Goal: Task Accomplishment & Management: Complete application form

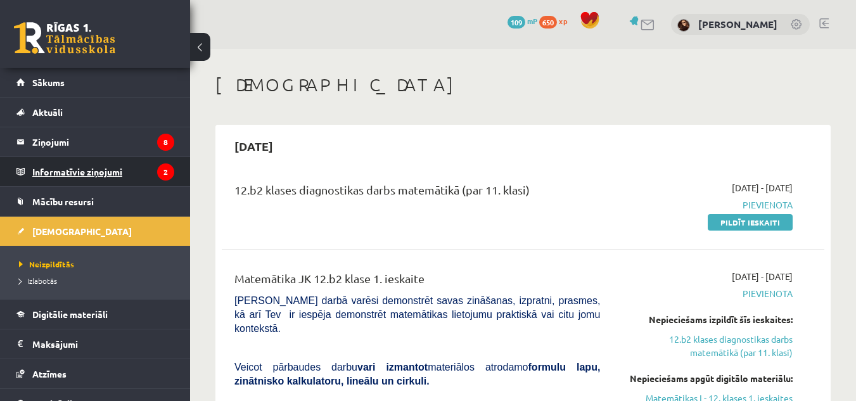
click at [94, 175] on legend "Informatīvie ziņojumi 2" at bounding box center [103, 171] width 142 height 29
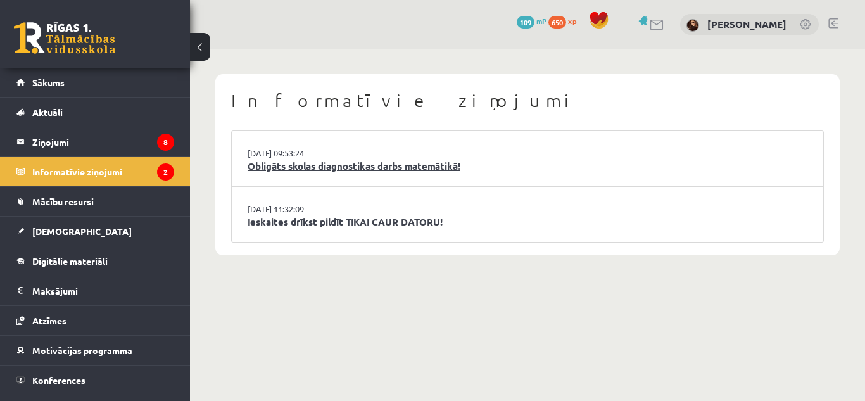
click at [367, 168] on link "Obligāts skolas diagnostikas darbs matemātikā!" at bounding box center [528, 166] width 560 height 15
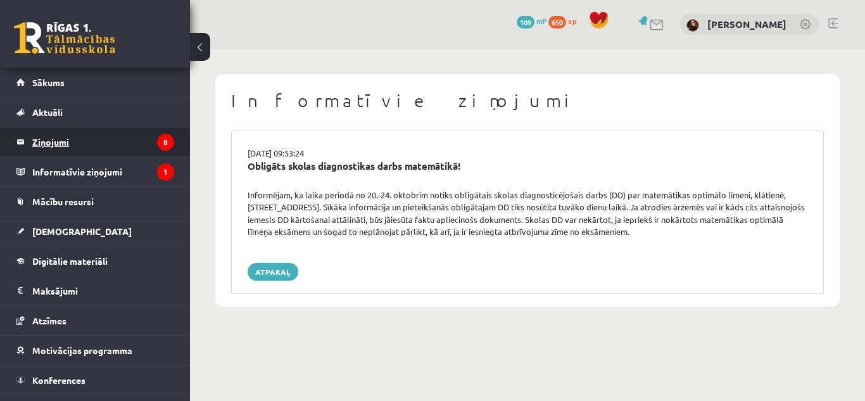
click at [136, 130] on legend "Ziņojumi 8" at bounding box center [103, 141] width 142 height 29
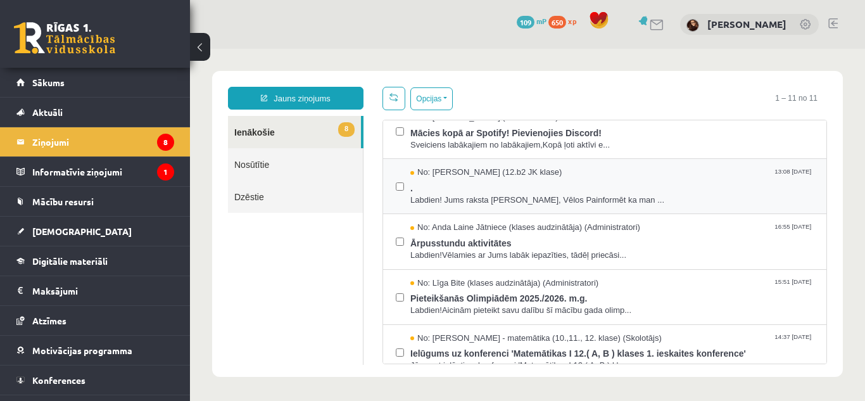
scroll to position [49, 0]
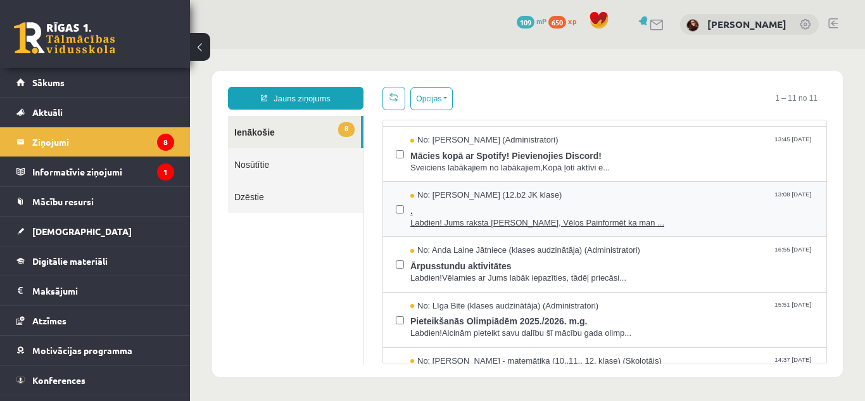
click at [552, 217] on span "Labdien! Jums raksta Leons Laikovskis, Vēlos Painformēt ka man ..." at bounding box center [611, 223] width 403 height 12
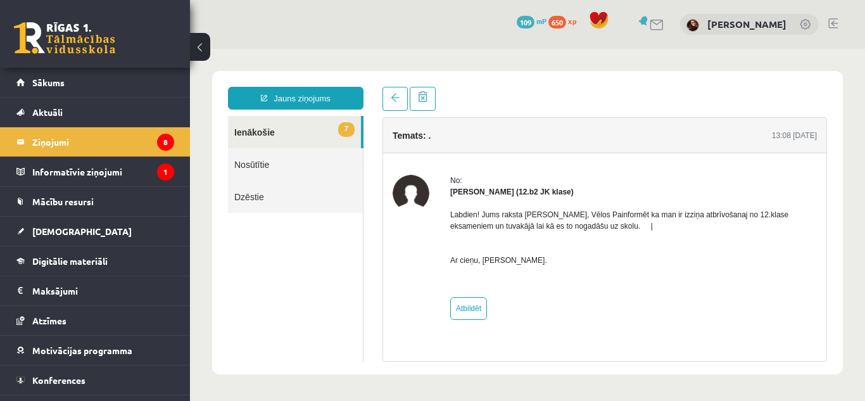
scroll to position [0, 0]
click at [400, 94] on link at bounding box center [395, 99] width 25 height 24
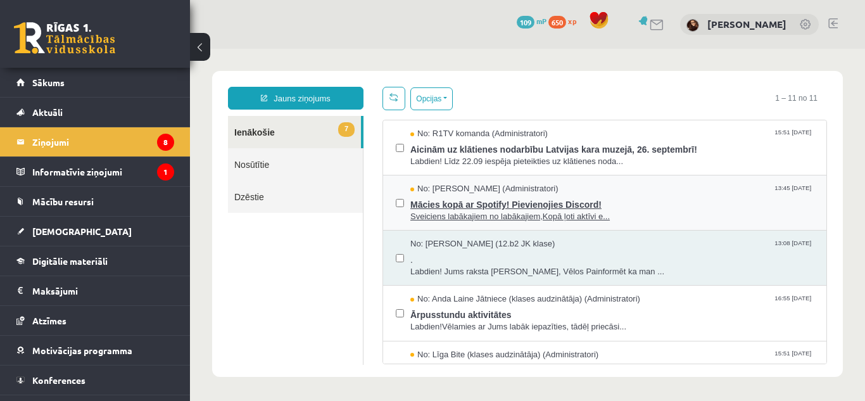
click at [457, 215] on span "Sveiciens labākajiem no labākajiem,Kopā ļoti aktīvi e..." at bounding box center [611, 217] width 403 height 12
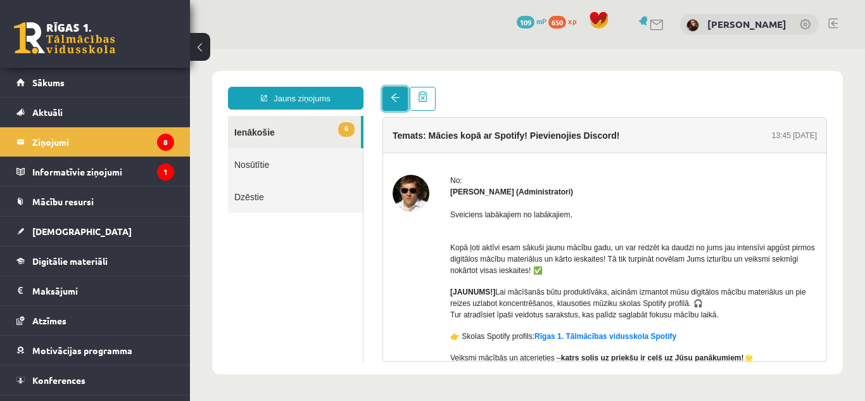
click at [387, 89] on link at bounding box center [395, 99] width 25 height 24
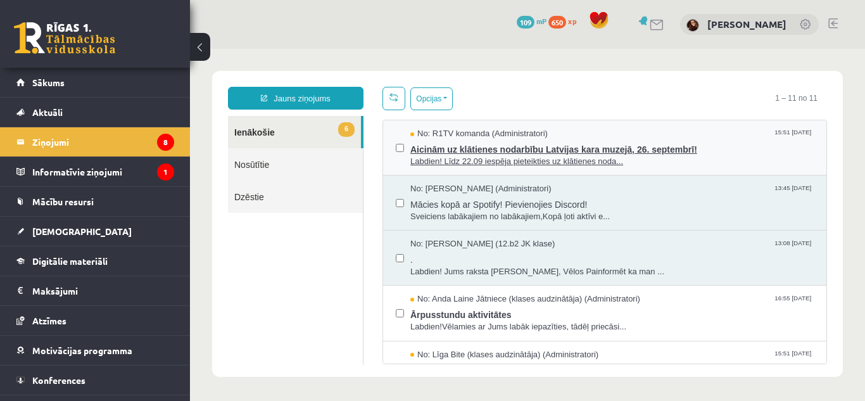
click at [458, 149] on span "Aicinām uz klātienes nodarbību Latvijas kara muzejā, 26. septembrī!" at bounding box center [611, 148] width 403 height 16
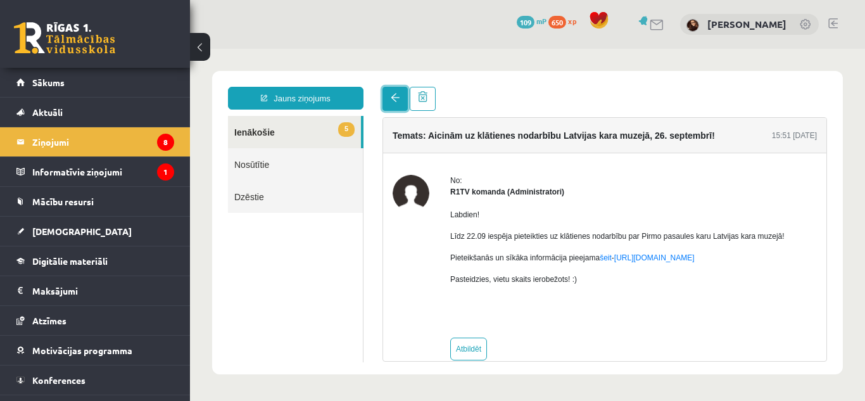
click at [397, 91] on link at bounding box center [395, 99] width 25 height 24
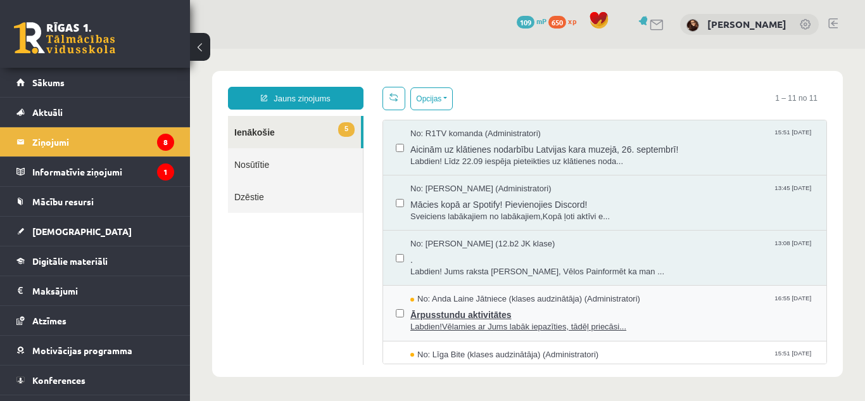
click at [447, 320] on span "Ārpusstundu aktivitātes" at bounding box center [611, 313] width 403 height 16
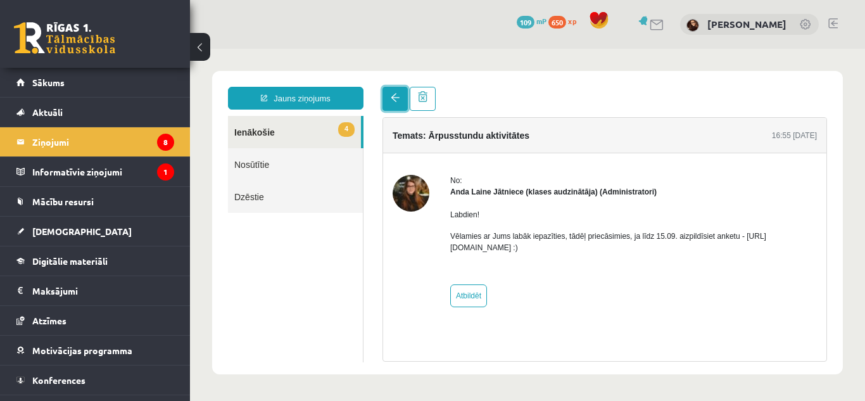
click at [384, 94] on link at bounding box center [395, 99] width 25 height 24
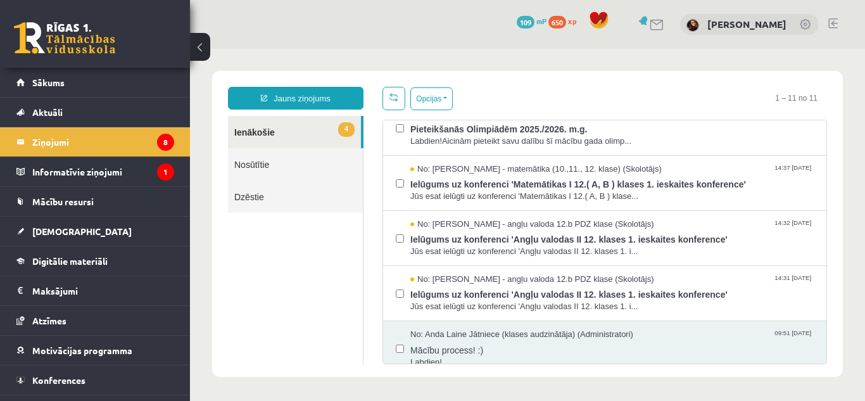
scroll to position [262, 0]
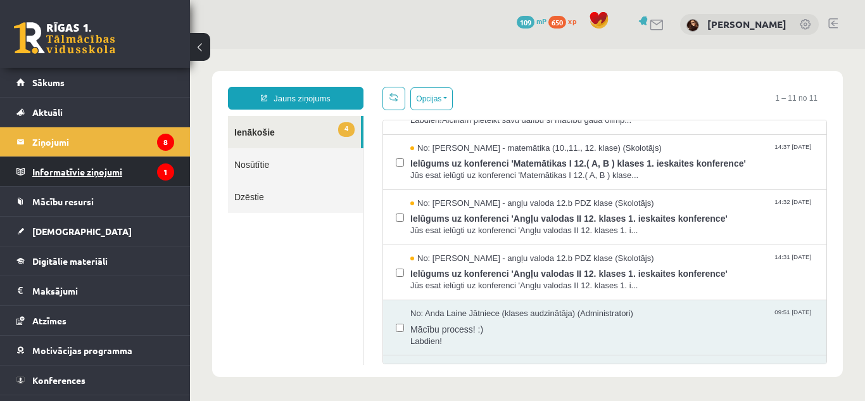
click at [122, 171] on legend "Informatīvie ziņojumi 1" at bounding box center [103, 171] width 142 height 29
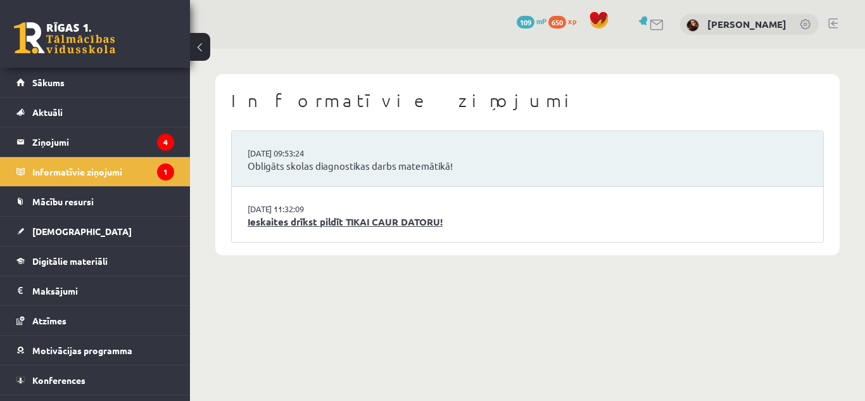
click at [341, 223] on link "Ieskaites drīkst pildīt TIKAI CAUR DATORU!" at bounding box center [528, 222] width 560 height 15
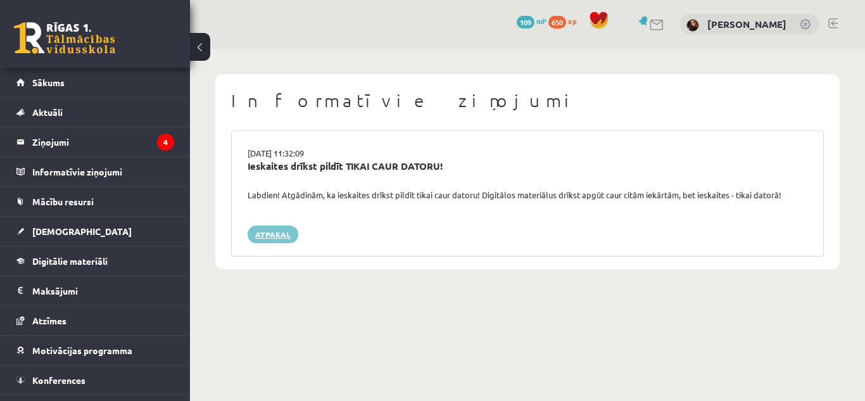
click at [279, 236] on link "Atpakaļ" at bounding box center [273, 234] width 51 height 18
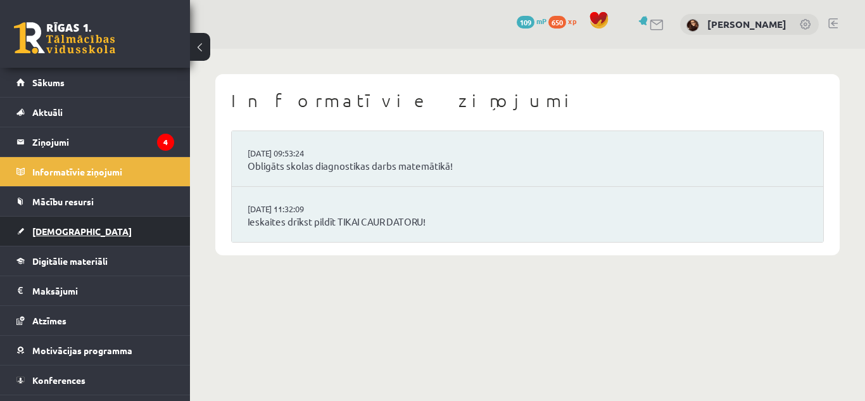
click at [81, 229] on link "[DEMOGRAPHIC_DATA]" at bounding box center [95, 231] width 158 height 29
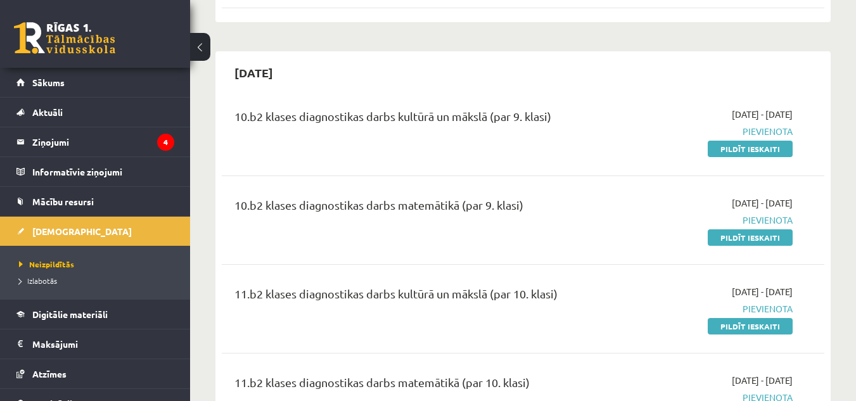
scroll to position [787, 0]
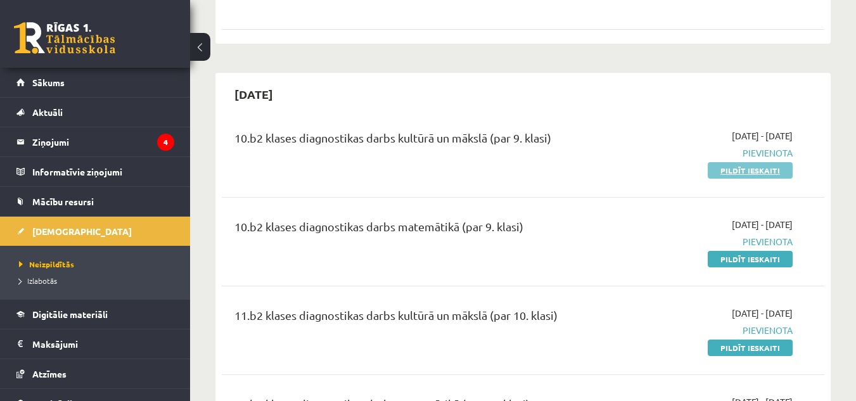
click at [751, 162] on link "Pildīt ieskaiti" at bounding box center [749, 170] width 85 height 16
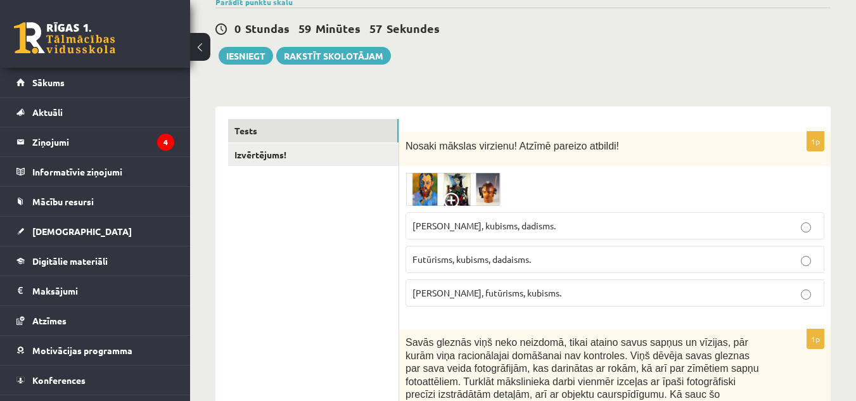
scroll to position [131, 0]
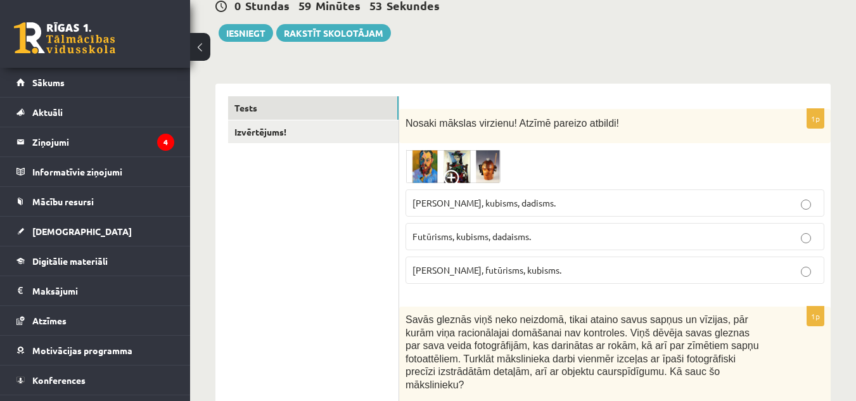
click at [457, 174] on span at bounding box center [453, 180] width 20 height 20
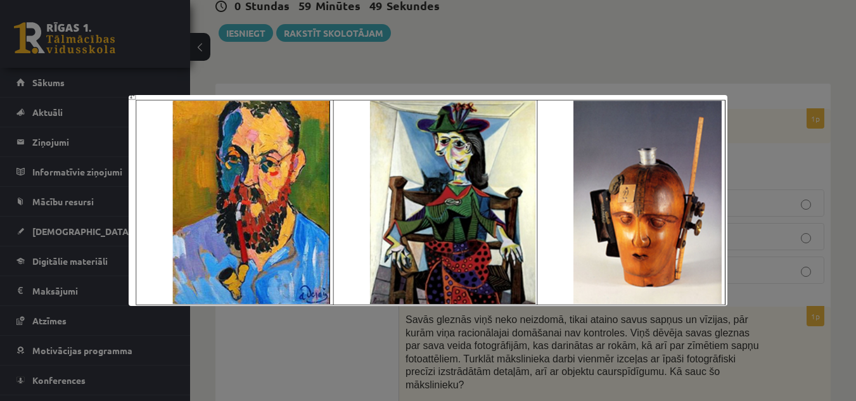
click at [554, 355] on div at bounding box center [428, 200] width 856 height 401
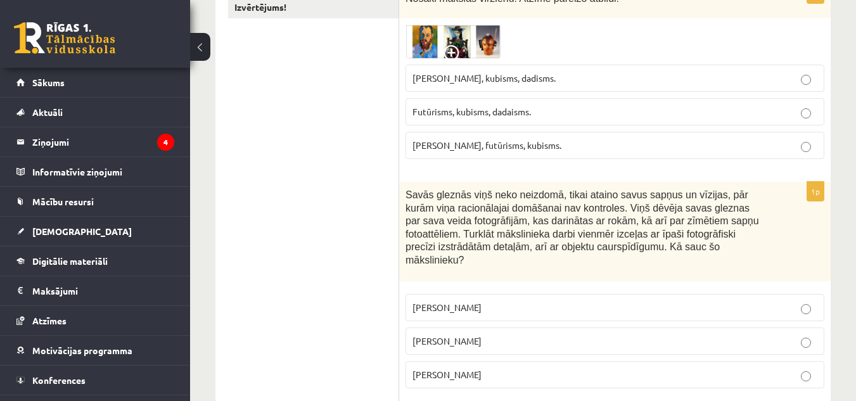
scroll to position [279, 0]
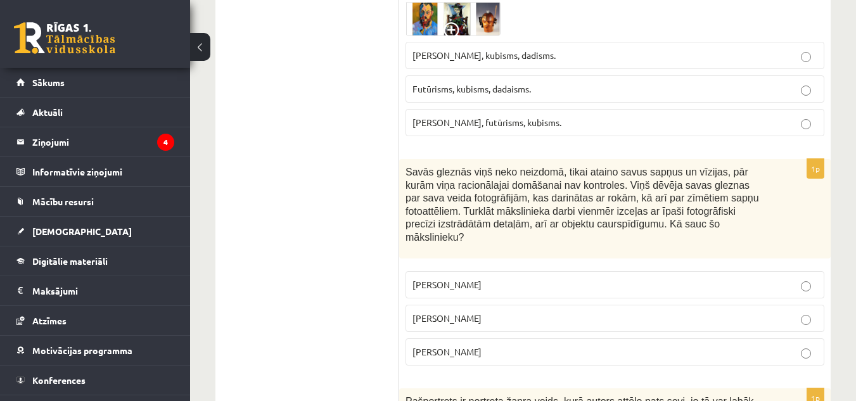
click at [781, 290] on fieldset "Pablo Pikaso Salvadors Dalī Anrī Matiss" at bounding box center [614, 317] width 419 height 104
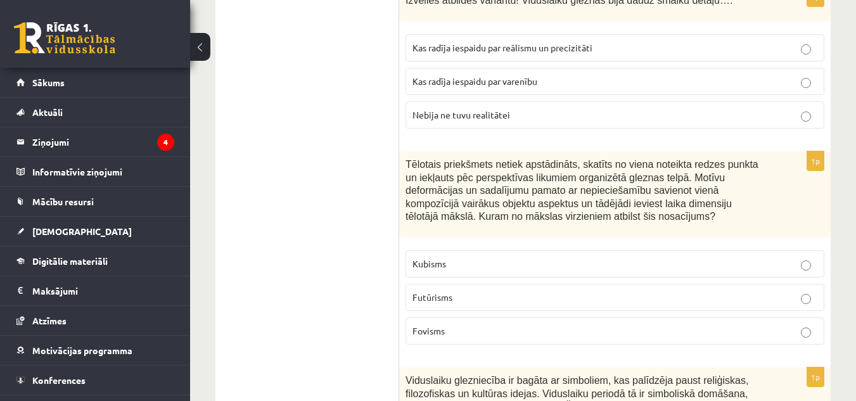
scroll to position [892, 0]
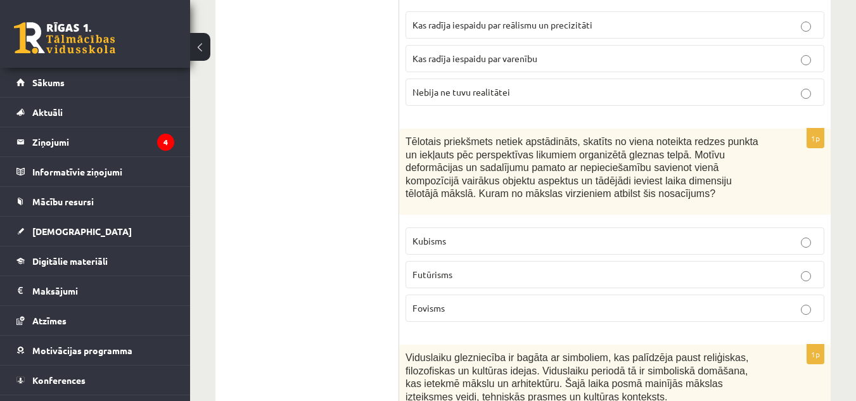
click at [604, 261] on label "Futūrisms" at bounding box center [614, 274] width 419 height 27
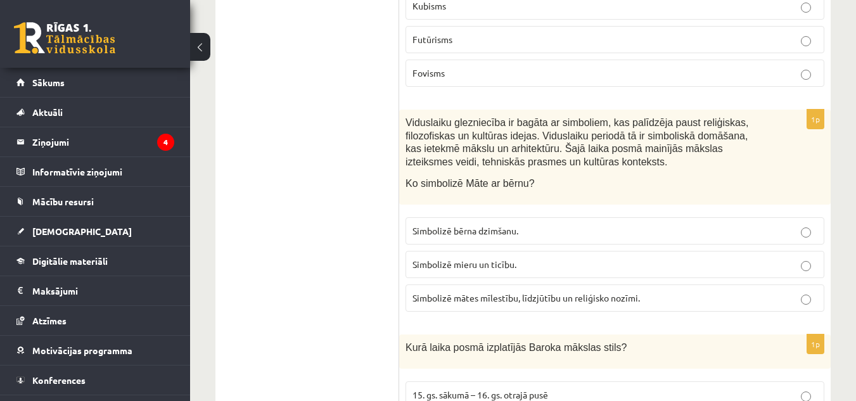
scroll to position [1150, 0]
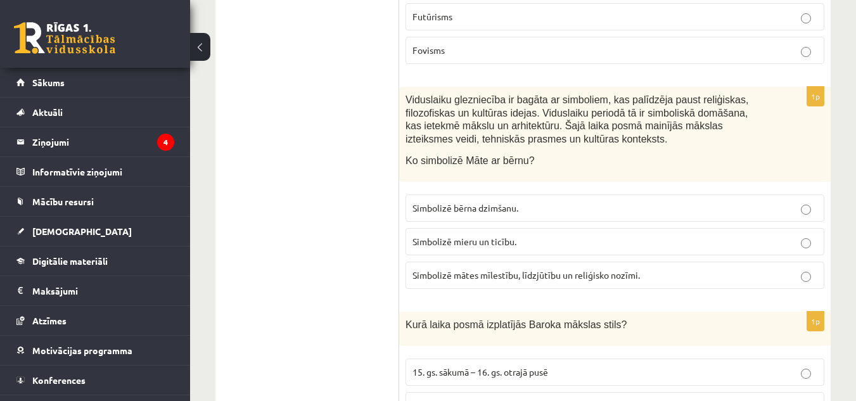
click at [800, 269] on p "Simbolizē mātes mīlestību, līdzjūtību un reliģisko nozīmi." at bounding box center [614, 275] width 405 height 13
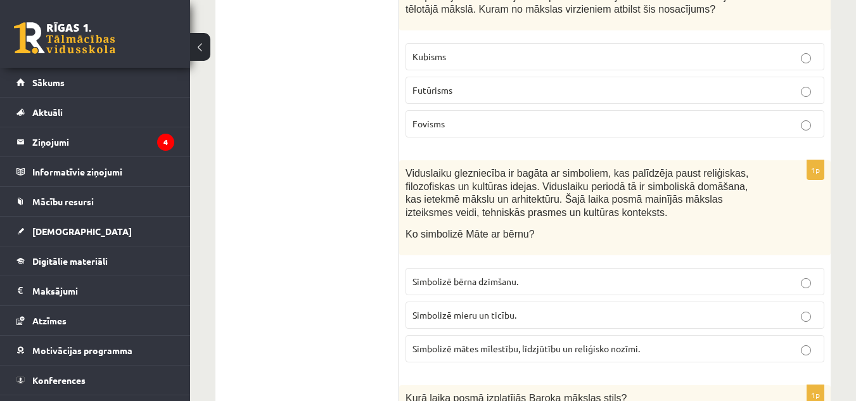
scroll to position [1034, 0]
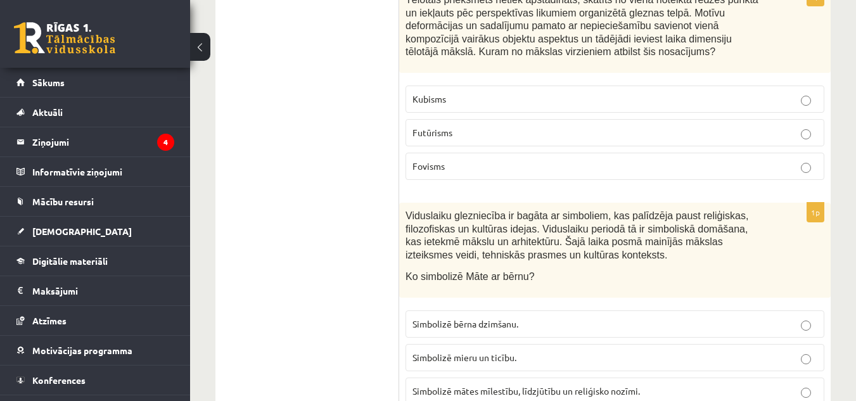
click at [778, 85] on label "Kubisms" at bounding box center [614, 98] width 419 height 27
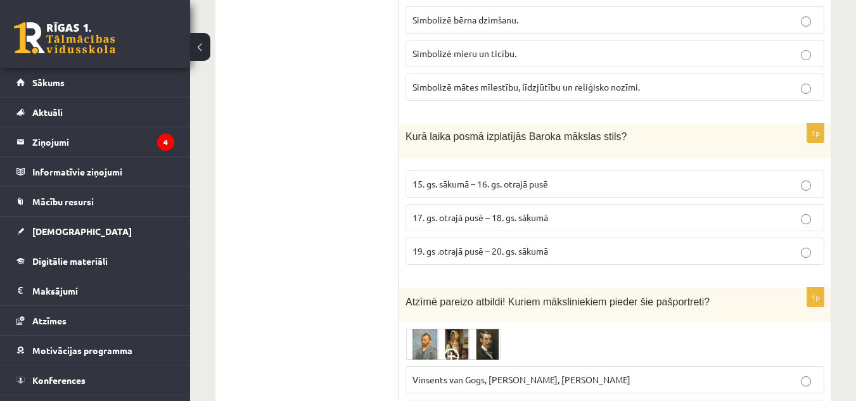
scroll to position [1315, 0]
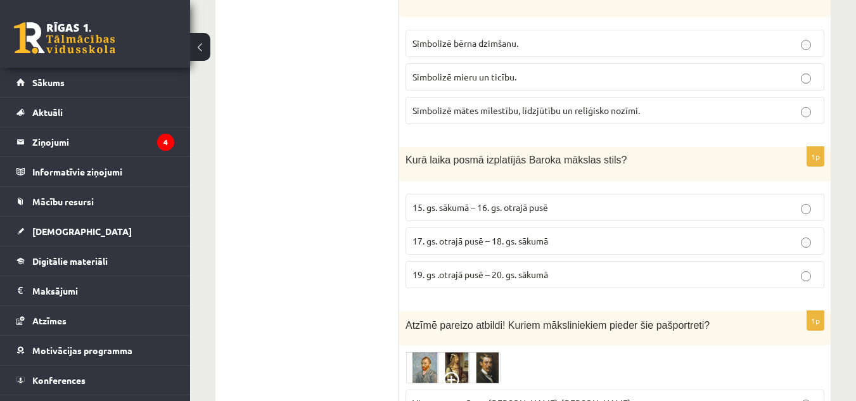
click at [628, 234] on p "17. gs. otrajā pusē – 18. gs. sākumā" at bounding box center [614, 240] width 405 height 13
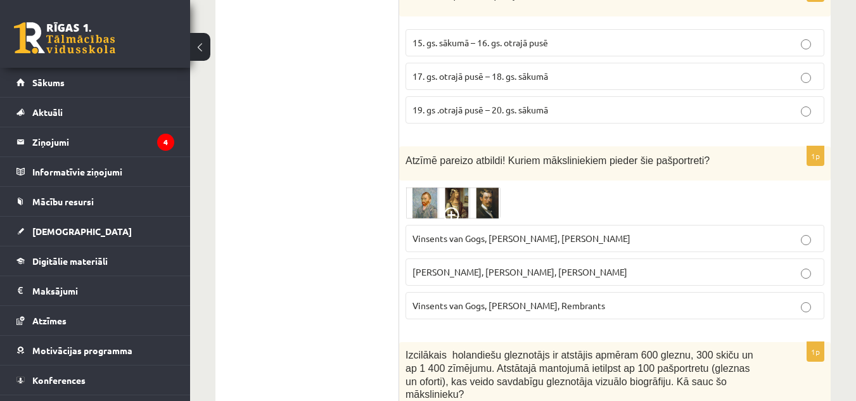
scroll to position [1502, 0]
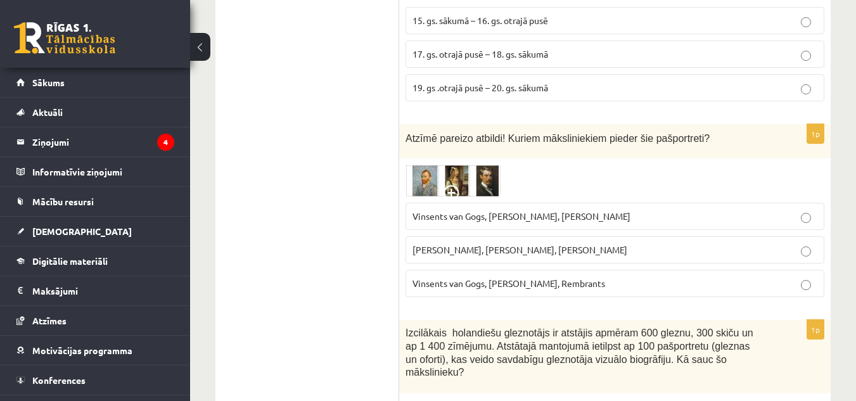
click at [426, 165] on img at bounding box center [452, 181] width 95 height 32
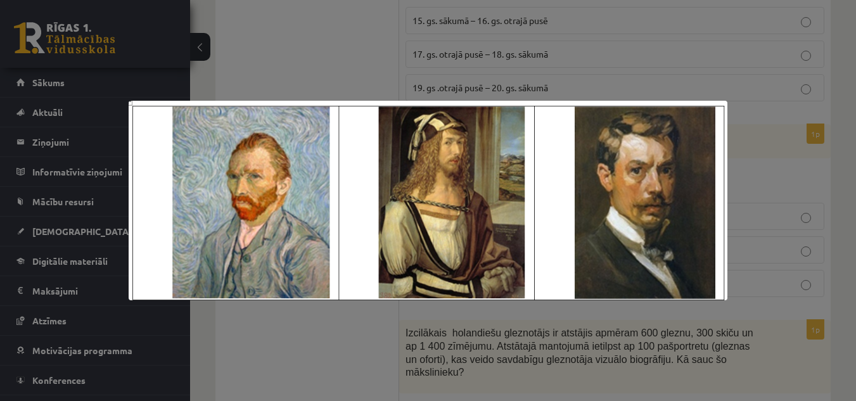
click at [811, 195] on div at bounding box center [428, 200] width 856 height 401
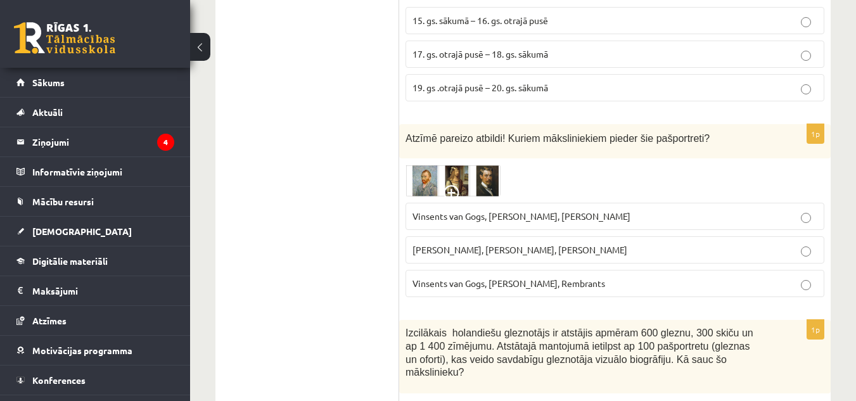
click at [638, 210] on p "Vinsents van Gogs, Albrehts Dīrers, Janis Rozentāls" at bounding box center [614, 216] width 405 height 13
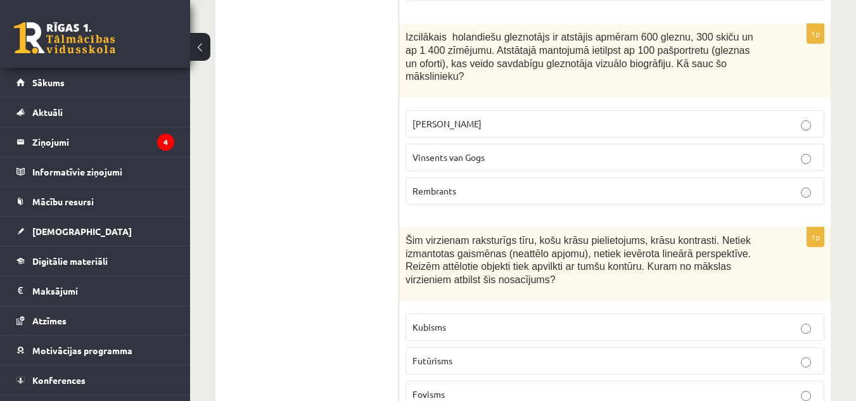
scroll to position [1775, 0]
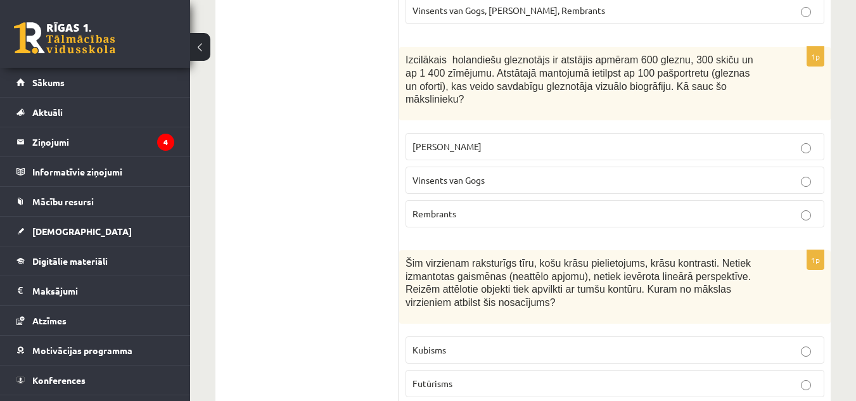
click at [576, 207] on p "Rembrants" at bounding box center [614, 213] width 405 height 13
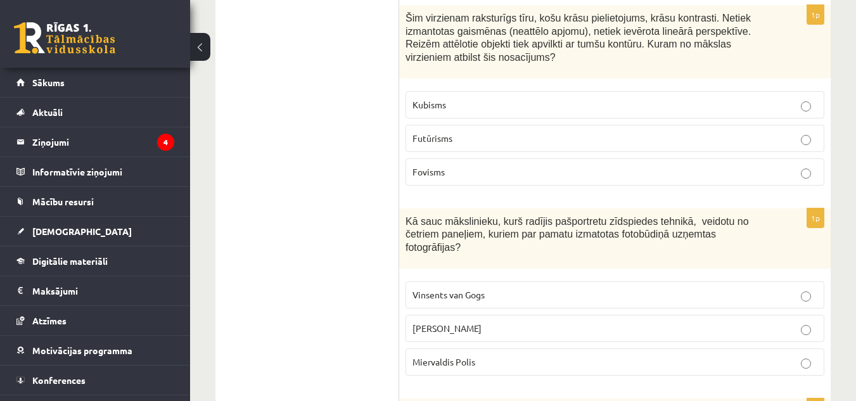
scroll to position [1997, 0]
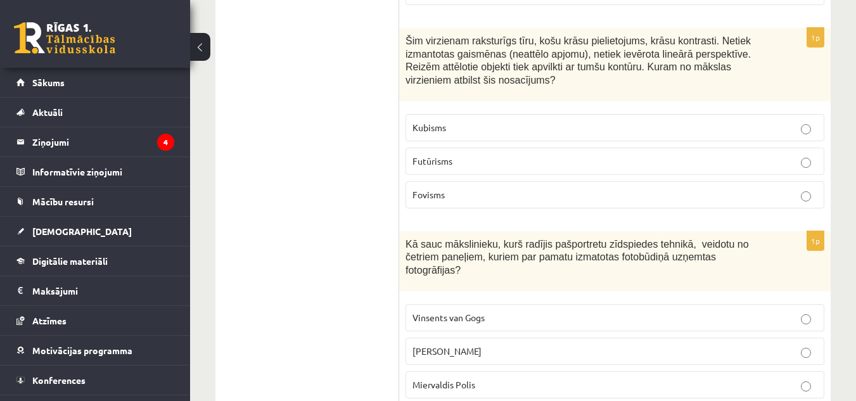
click at [592, 181] on label "Fovisms" at bounding box center [614, 194] width 419 height 27
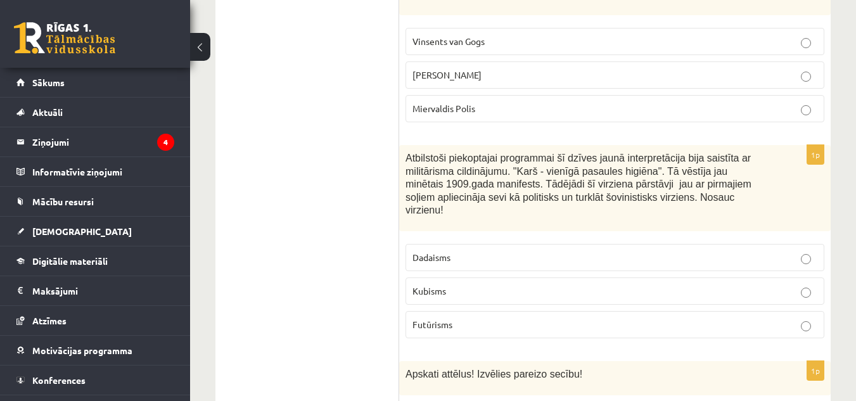
scroll to position [2295, 0]
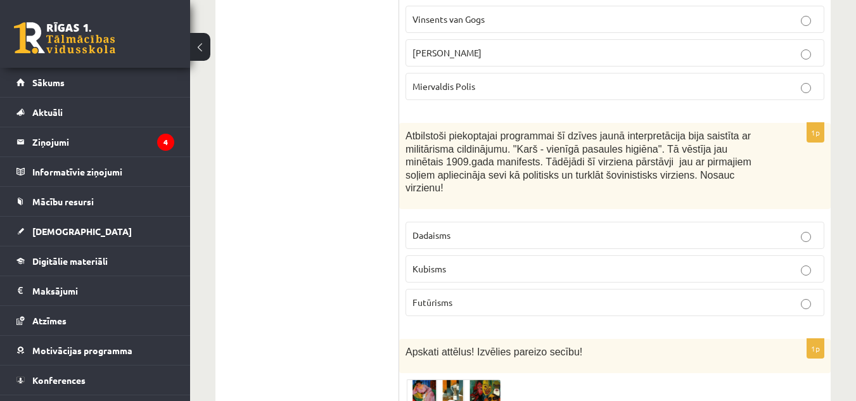
click at [497, 46] on p "Endijs Vorhols" at bounding box center [614, 52] width 405 height 13
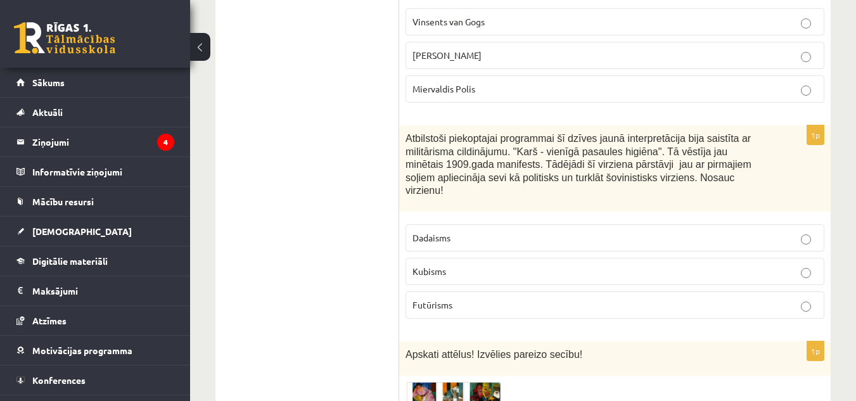
click at [510, 298] on p "Futūrisms" at bounding box center [614, 304] width 405 height 13
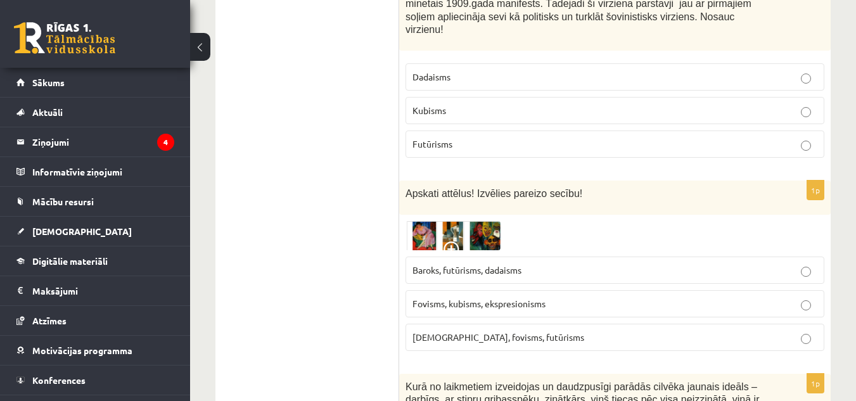
scroll to position [2478, 0]
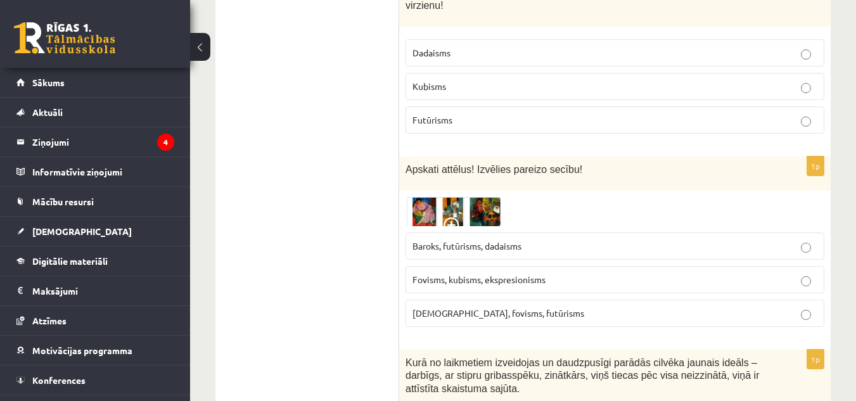
click at [427, 197] on img at bounding box center [452, 211] width 95 height 29
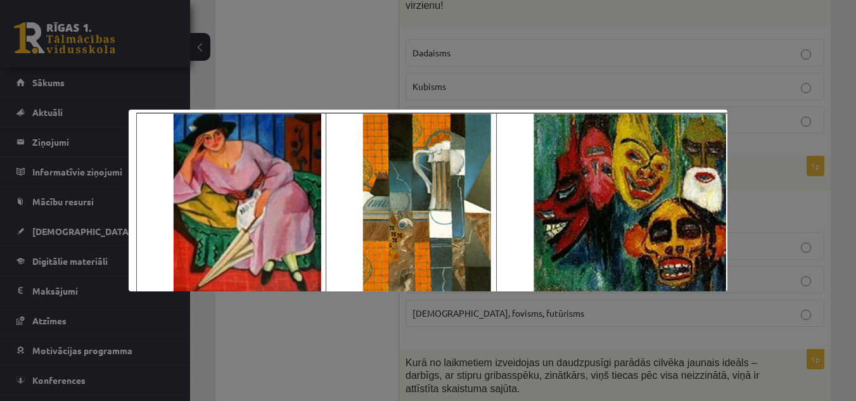
click at [463, 364] on div at bounding box center [428, 200] width 856 height 401
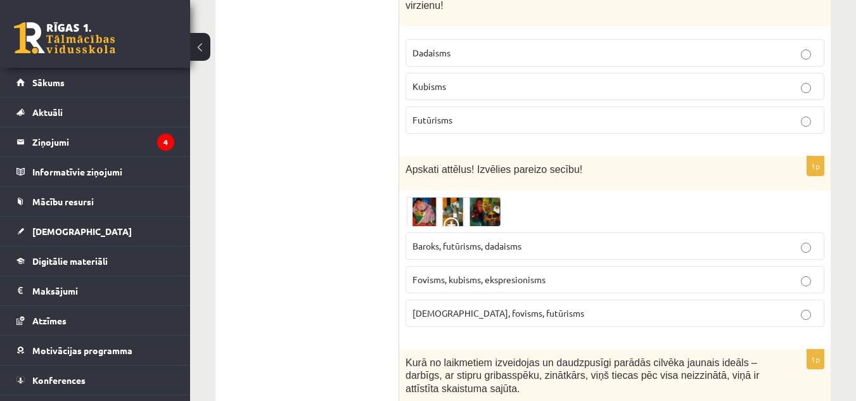
click at [424, 197] on img at bounding box center [452, 211] width 95 height 29
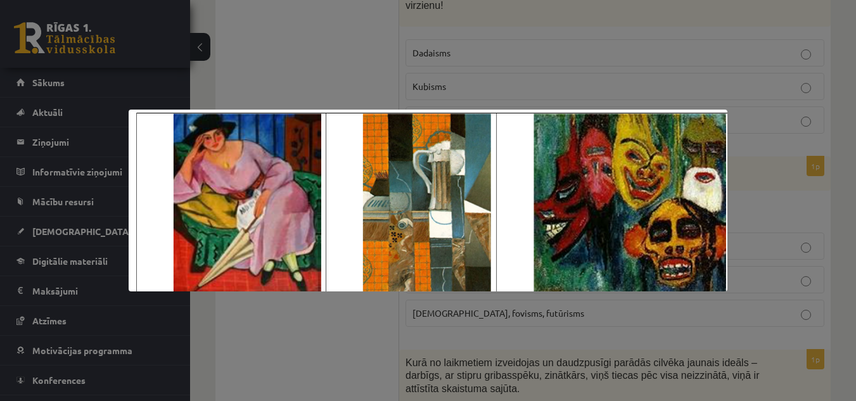
click at [406, 339] on div at bounding box center [428, 200] width 856 height 401
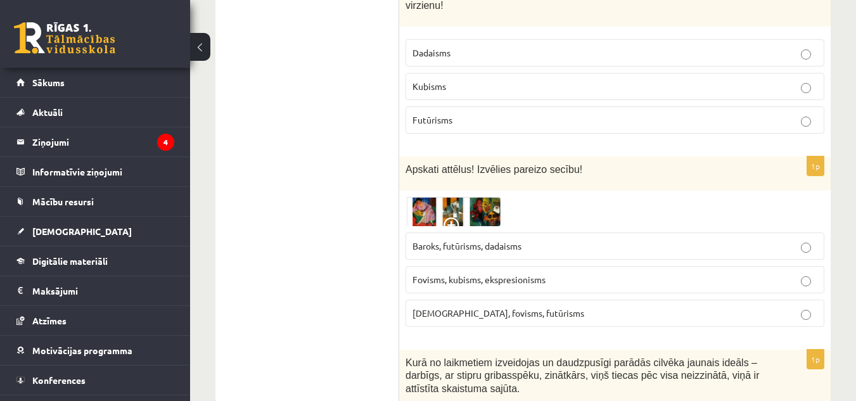
click at [426, 197] on img at bounding box center [452, 211] width 95 height 29
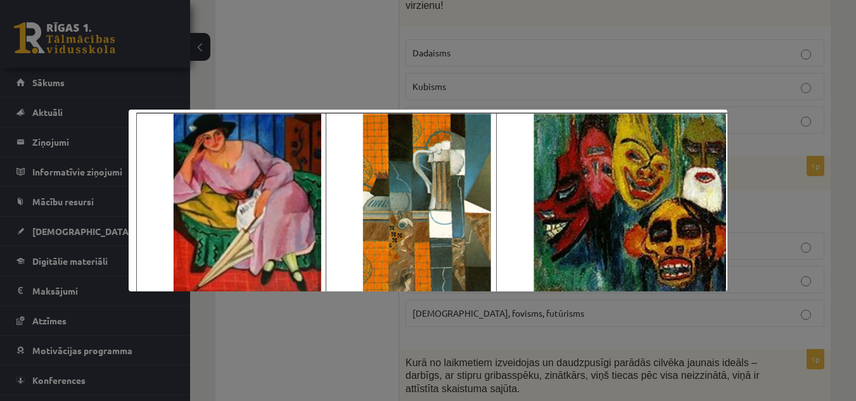
click at [417, 368] on div at bounding box center [428, 200] width 856 height 401
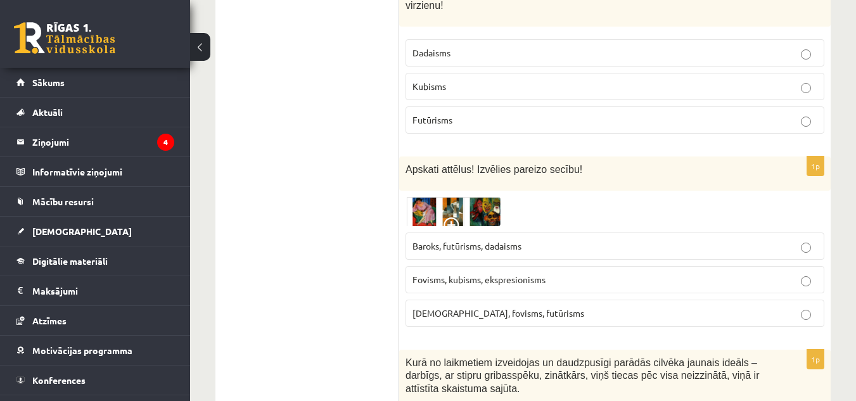
click at [469, 274] on span "Fovisms, kubisms, ekspresionisms" at bounding box center [478, 279] width 133 height 11
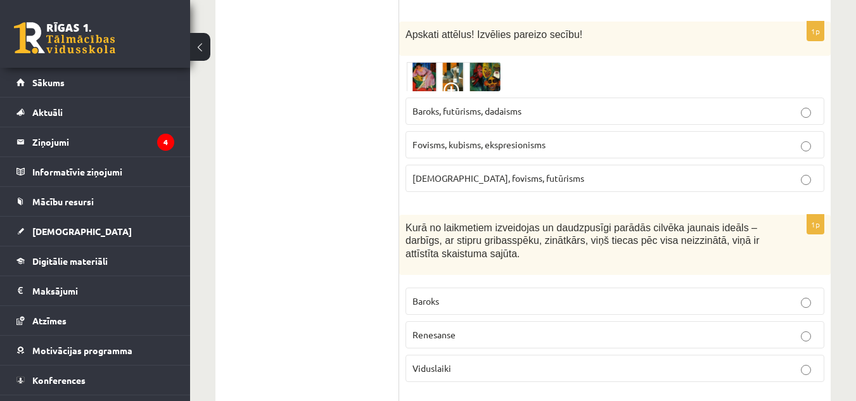
scroll to position [2633, 0]
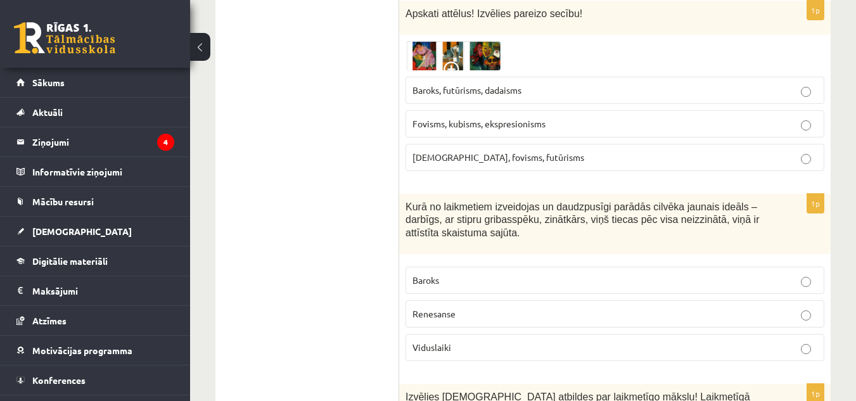
click at [475, 334] on label "Viduslaiki" at bounding box center [614, 347] width 419 height 27
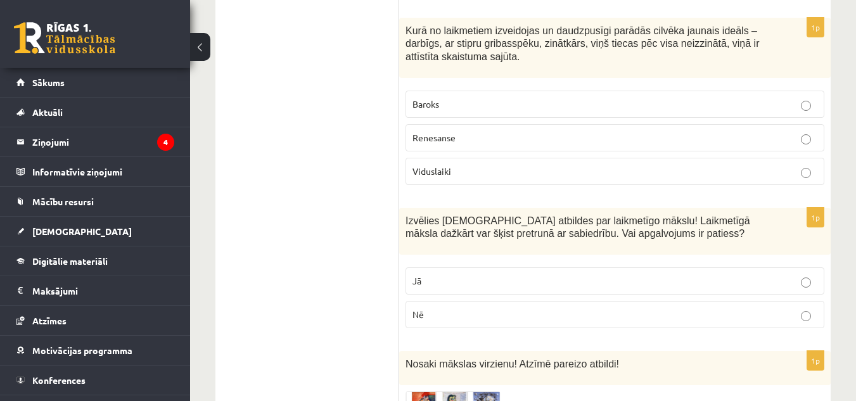
scroll to position [2830, 0]
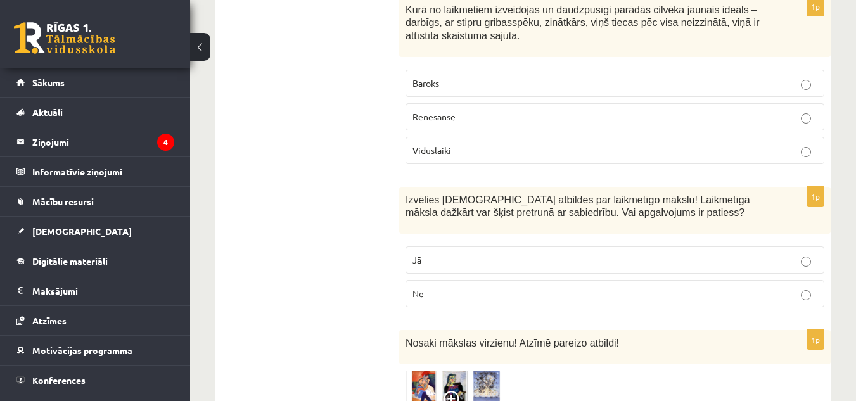
click at [502, 253] on p "Jā" at bounding box center [614, 259] width 405 height 13
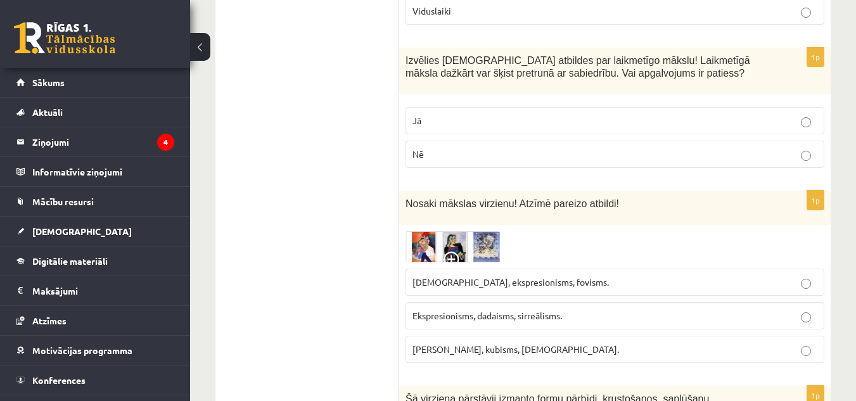
scroll to position [2991, 0]
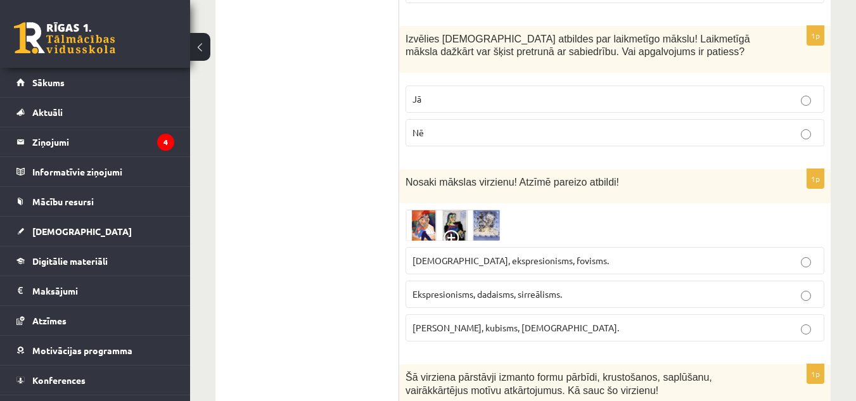
click at [420, 210] on img at bounding box center [452, 225] width 95 height 31
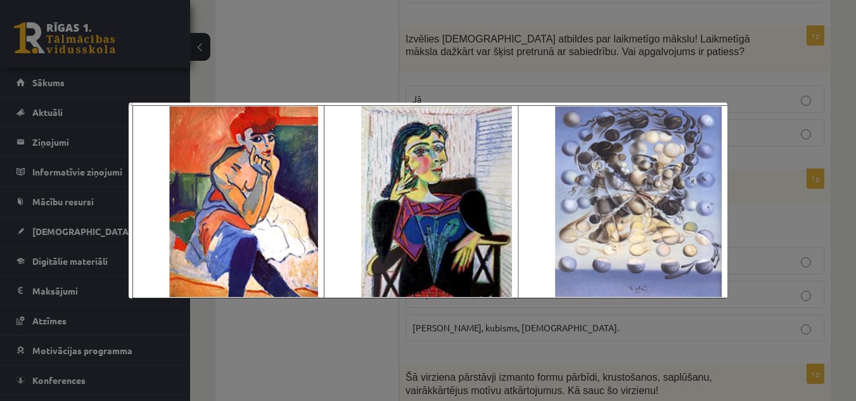
click at [350, 355] on div at bounding box center [428, 200] width 856 height 401
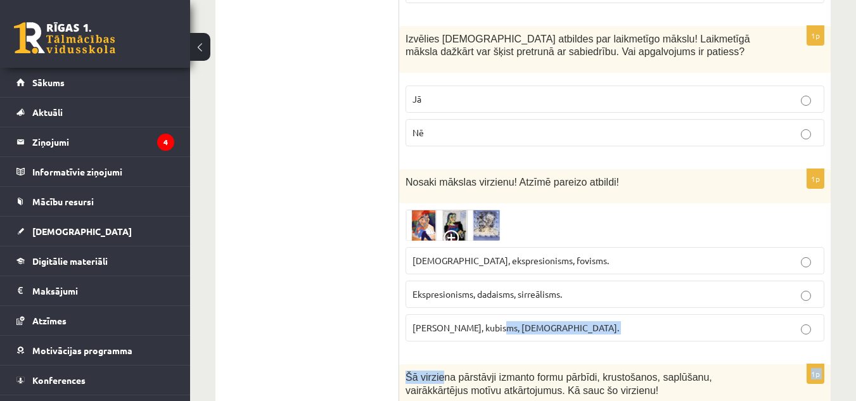
drag, startPoint x: 459, startPoint y: 287, endPoint x: 504, endPoint y: 262, distance: 51.9
click at [497, 265] on form "1p Nosaki mākslas virzienu! Atzīmē pareizo atbildi! Fovisms, kubisms, dadisms. …" at bounding box center [615, 343] width 406 height 6215
click at [585, 293] on form "1p Nosaki mākslas virzienu! Atzīmē pareizo atbildi! Fovisms, kubisms, dadisms. …" at bounding box center [615, 343] width 406 height 6215
click at [449, 210] on img at bounding box center [452, 225] width 95 height 31
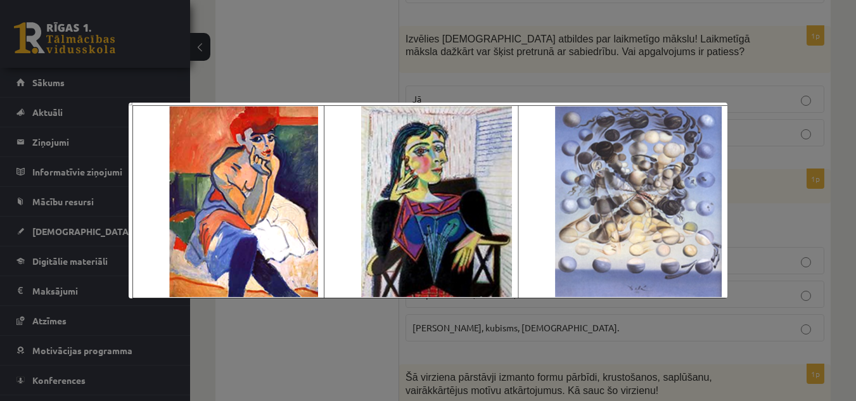
click at [503, 327] on div at bounding box center [428, 200] width 856 height 401
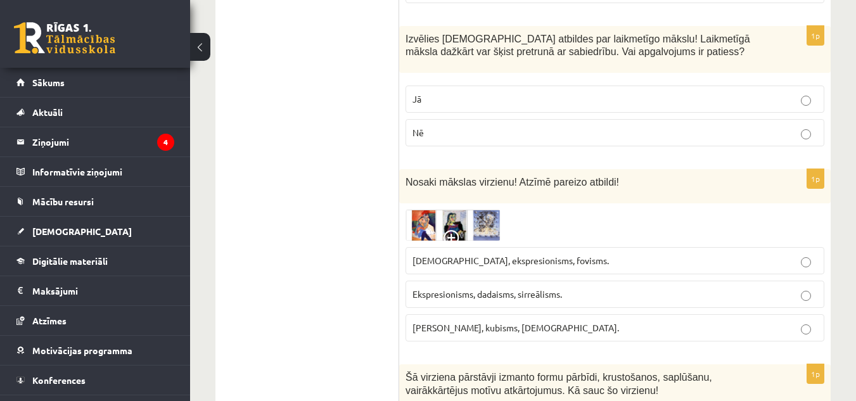
click at [532, 288] on p "Ekspresionisms, dadaisms, sirreālisms." at bounding box center [614, 294] width 405 height 13
click at [427, 210] on img at bounding box center [452, 225] width 95 height 31
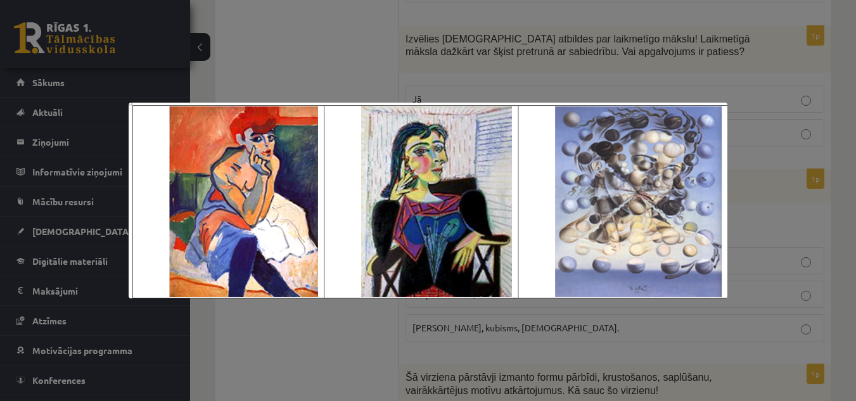
click at [488, 357] on div at bounding box center [428, 200] width 856 height 401
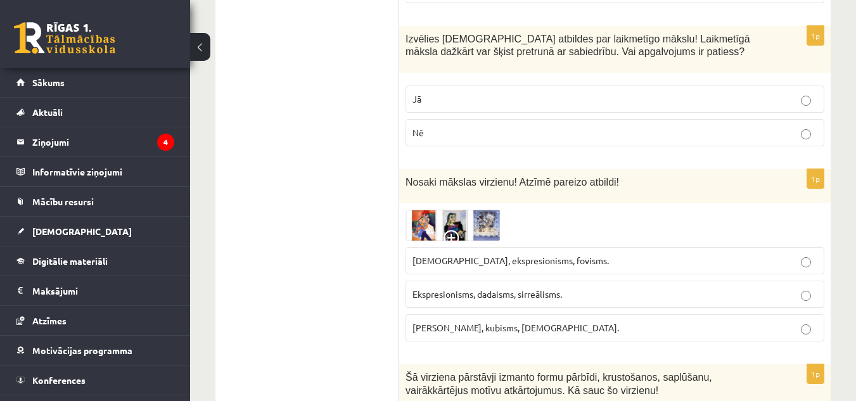
click at [502, 322] on span "Fovisms, kubisms, sirreālisms." at bounding box center [515, 327] width 206 height 11
click at [433, 210] on img at bounding box center [452, 225] width 95 height 31
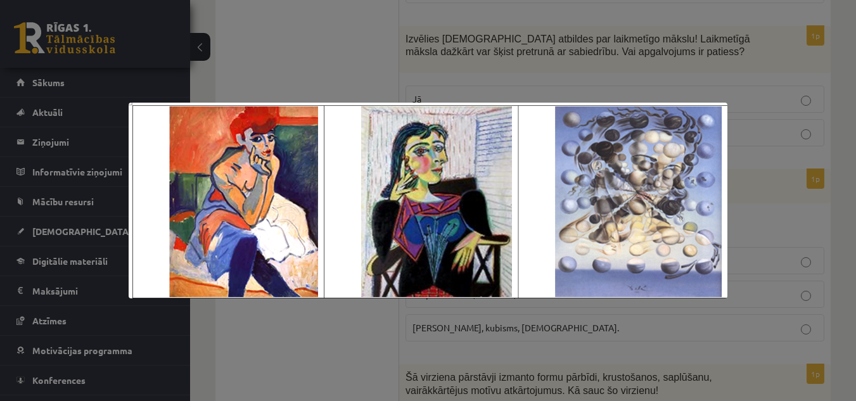
click at [485, 326] on div at bounding box center [428, 200] width 856 height 401
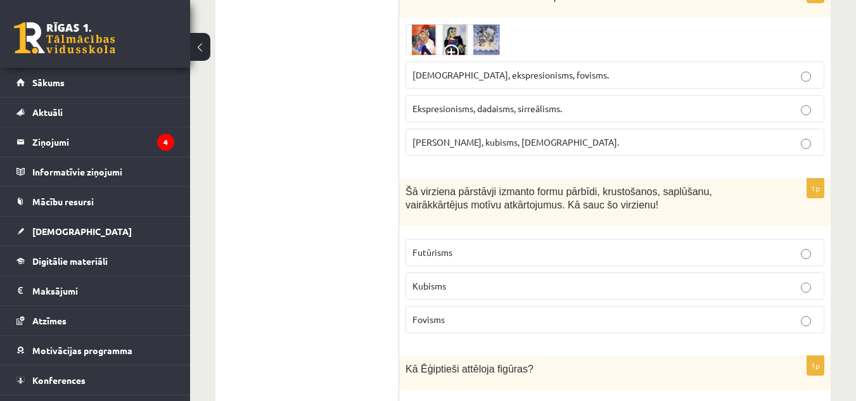
scroll to position [3219, 0]
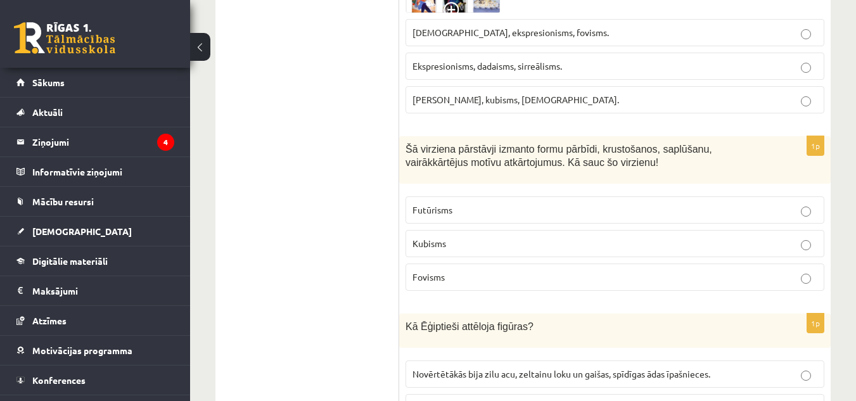
click at [512, 237] on p "Kubisms" at bounding box center [614, 243] width 405 height 13
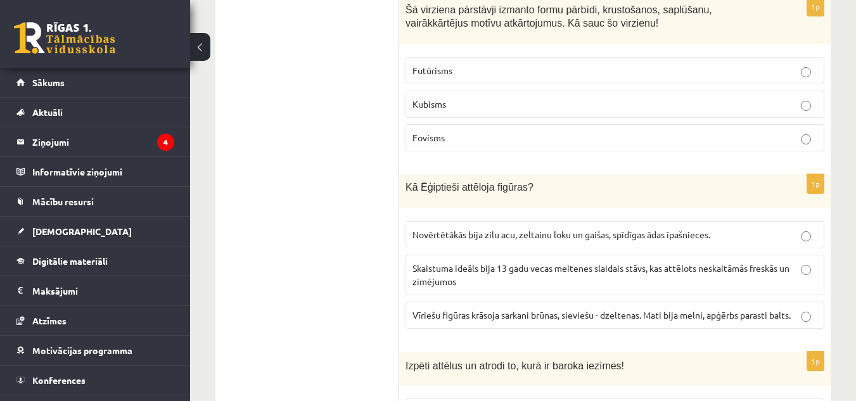
scroll to position [3406, 0]
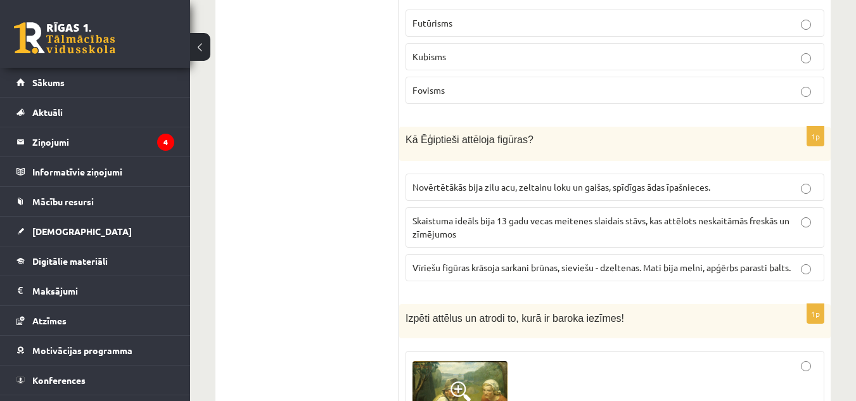
click at [614, 214] on p "Skaistuma ideāls bija 13 gadu vecas meitenes slaidais stāvs, kas attēlots neska…" at bounding box center [614, 227] width 405 height 27
click at [645, 254] on label "Vīriešu figūras krāsoja sarkani brūnas, sieviešu - dzeltenas. Mati bija melni, …" at bounding box center [614, 267] width 419 height 27
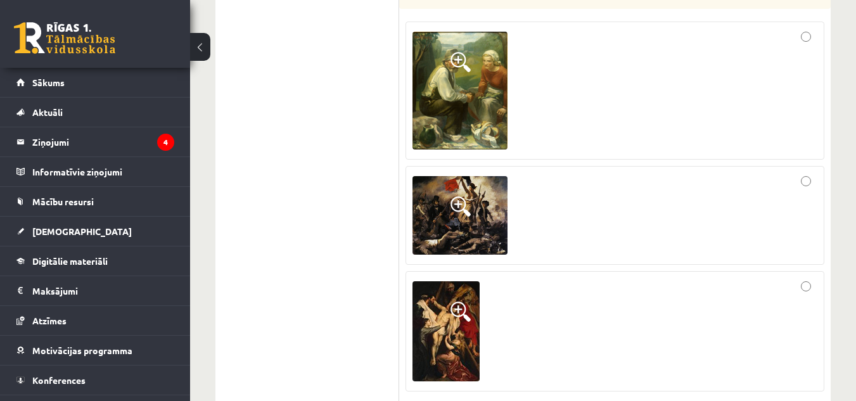
scroll to position [3609, 0]
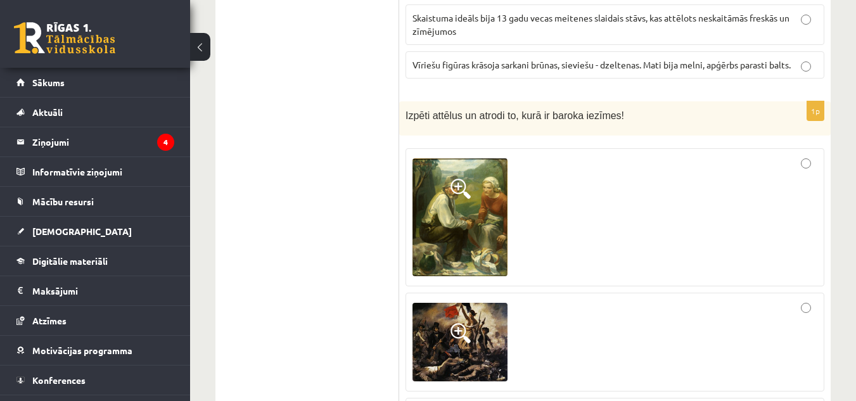
click at [459, 172] on img at bounding box center [459, 217] width 95 height 118
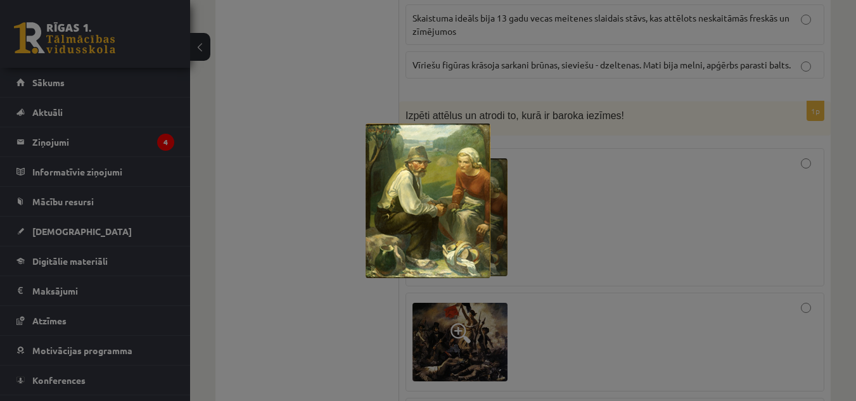
drag, startPoint x: 595, startPoint y: 127, endPoint x: 528, endPoint y: 227, distance: 120.7
click at [528, 227] on div at bounding box center [428, 200] width 856 height 401
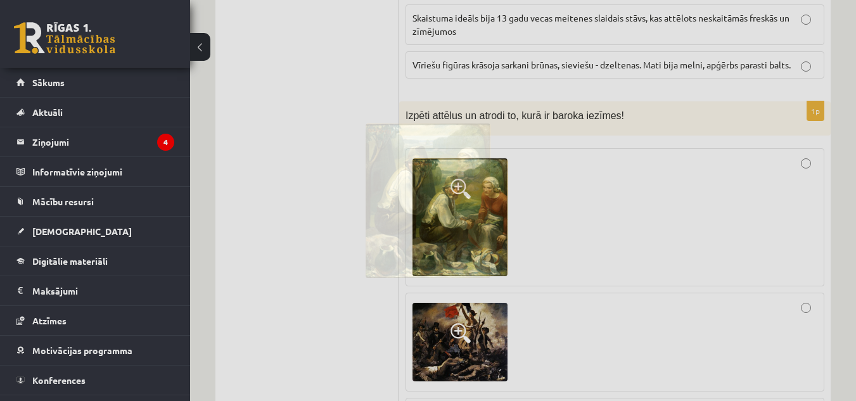
click at [528, 293] on label at bounding box center [614, 342] width 419 height 99
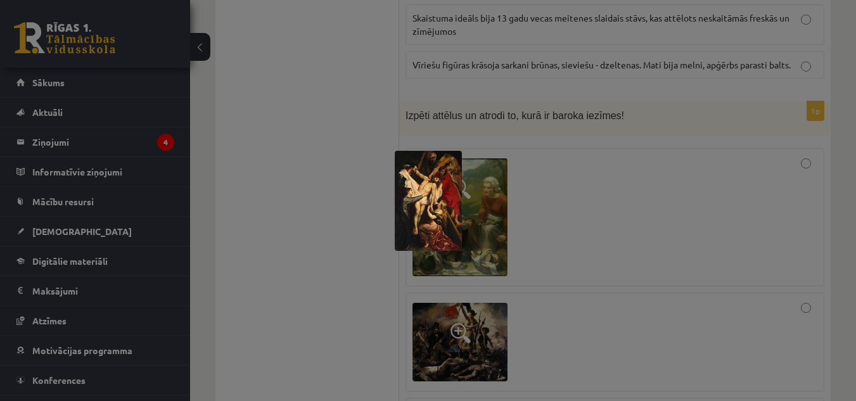
click at [549, 250] on div at bounding box center [428, 200] width 856 height 401
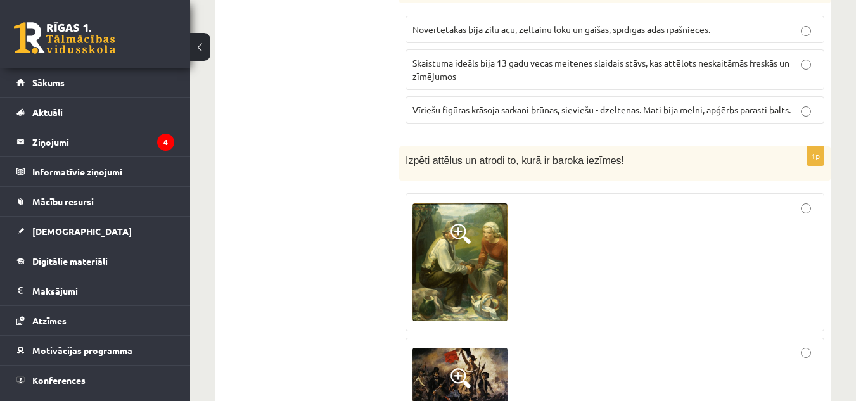
scroll to position [3543, 0]
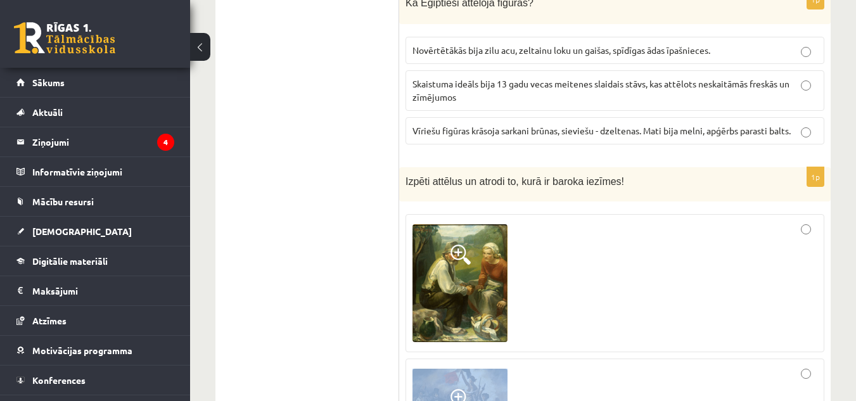
drag, startPoint x: 602, startPoint y: 269, endPoint x: 602, endPoint y: 294, distance: 25.3
click at [602, 294] on fieldset at bounding box center [614, 397] width 419 height 379
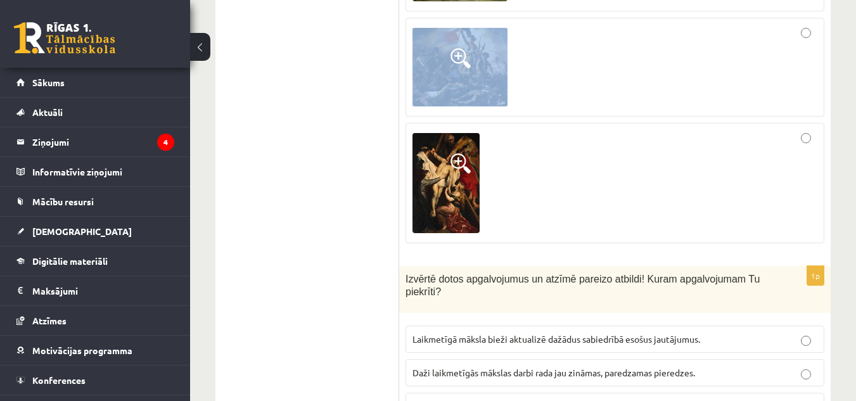
scroll to position [3925, 0]
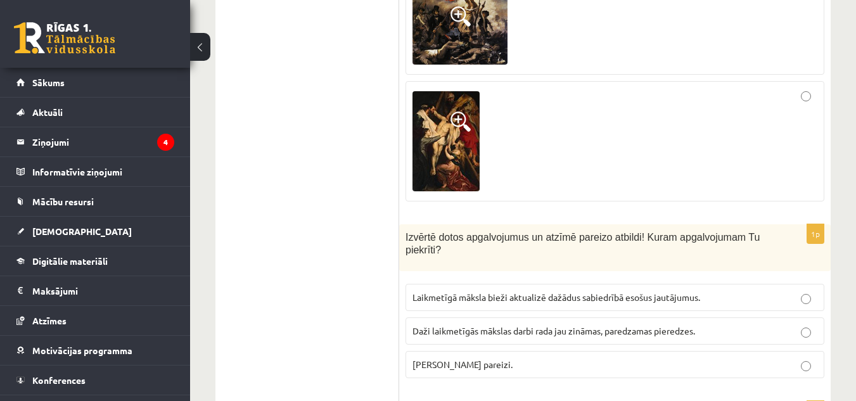
click at [584, 284] on label "Laikmetīgā māksla bieži aktualizē dažādus sabiedrībā esošus jautājumus." at bounding box center [614, 297] width 419 height 27
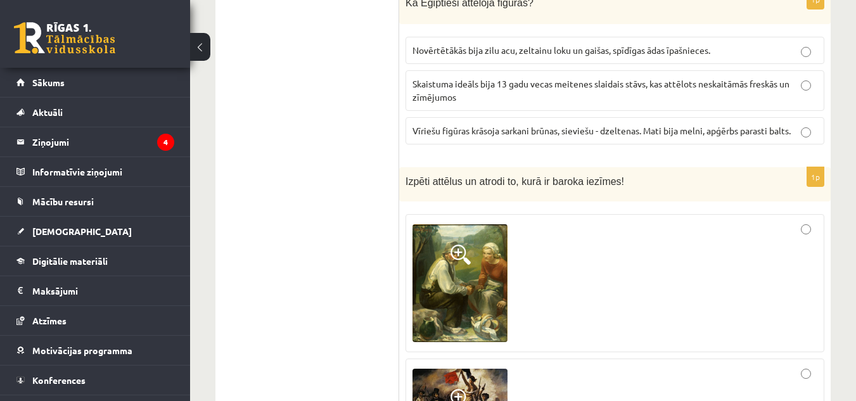
scroll to position [3500, 0]
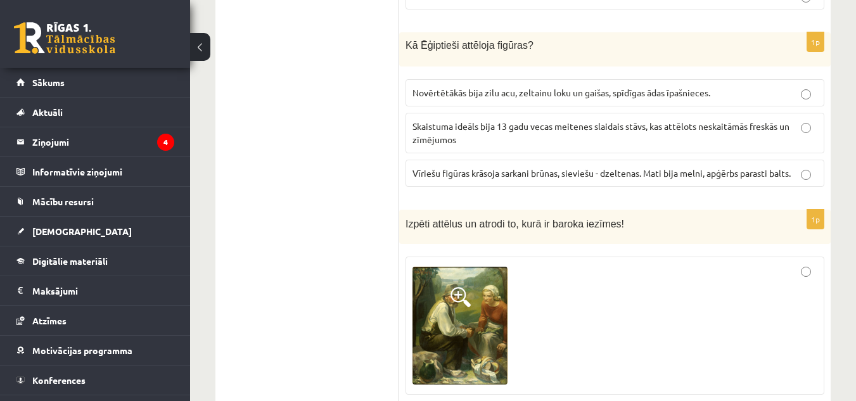
click at [473, 167] on span "Vīriešu figūras krāsoja sarkani brūnas, sieviešu - dzeltenas. Mati bija melni, …" at bounding box center [601, 172] width 378 height 11
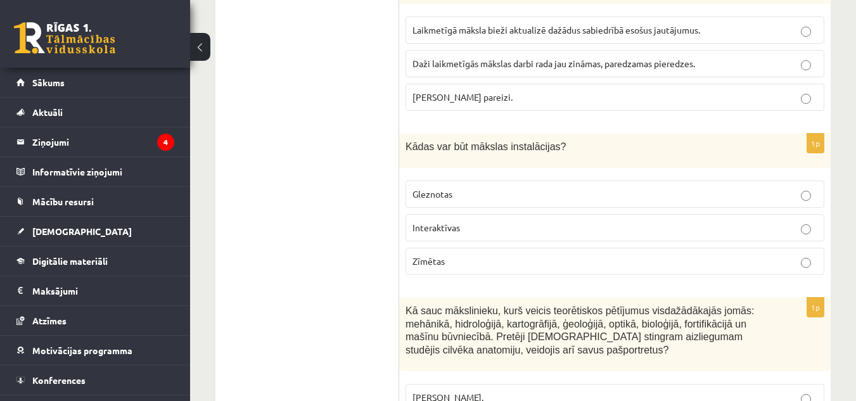
scroll to position [4214, 0]
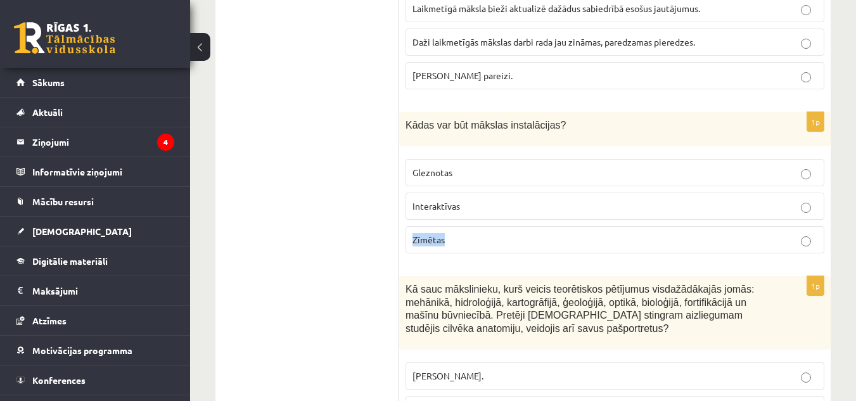
drag, startPoint x: 554, startPoint y: 169, endPoint x: 554, endPoint y: 142, distance: 27.2
click at [554, 153] on fieldset "Gleznotas Interaktīvas Zīmētas" at bounding box center [614, 205] width 419 height 104
click at [554, 199] on p "Interaktīvas" at bounding box center [614, 205] width 405 height 13
click at [563, 166] on p "Gleznotas" at bounding box center [614, 172] width 405 height 13
click at [489, 199] on p "Interaktīvas" at bounding box center [614, 205] width 405 height 13
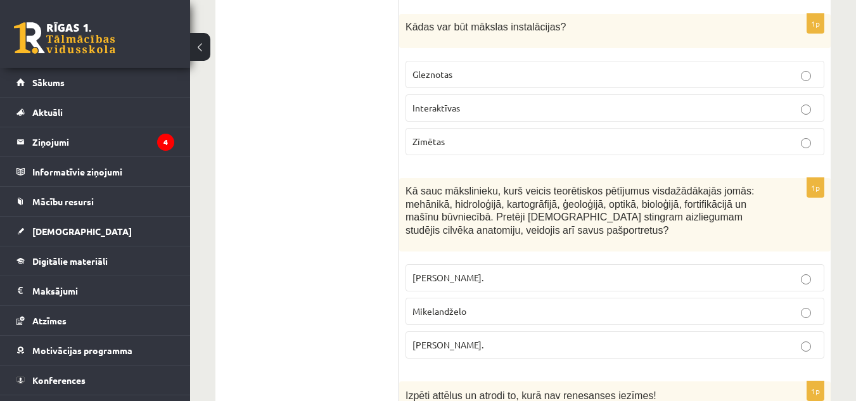
scroll to position [4289, 0]
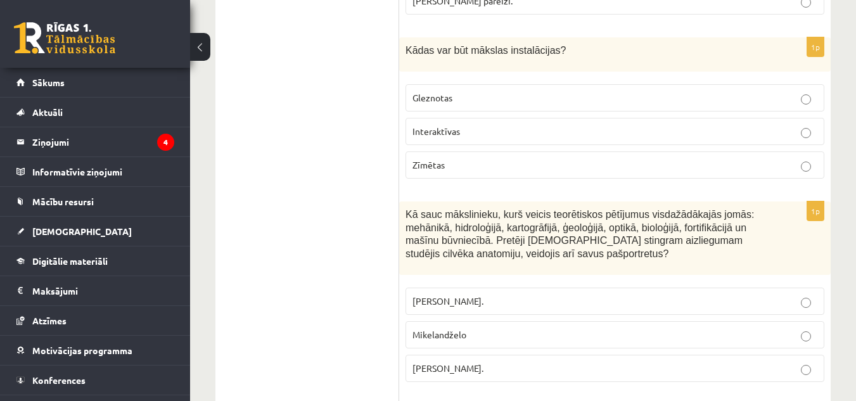
click at [478, 288] on label "Pīters Pauls Rubenss." at bounding box center [614, 301] width 419 height 27
click at [522, 362] on p "Leonardo da Vinči." at bounding box center [614, 368] width 405 height 13
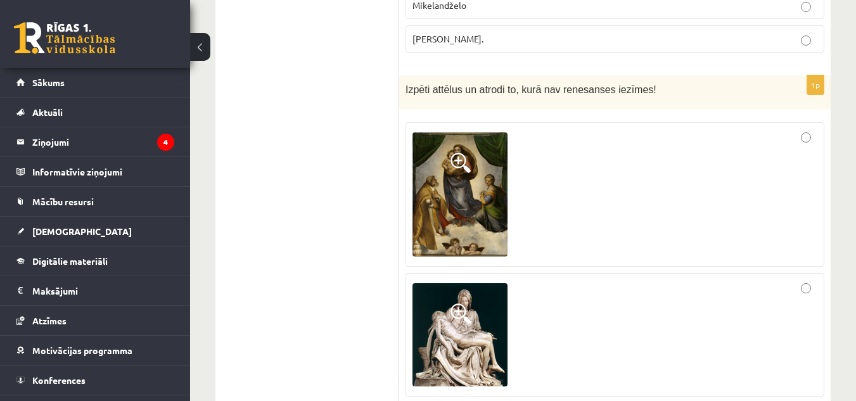
scroll to position [4642, 0]
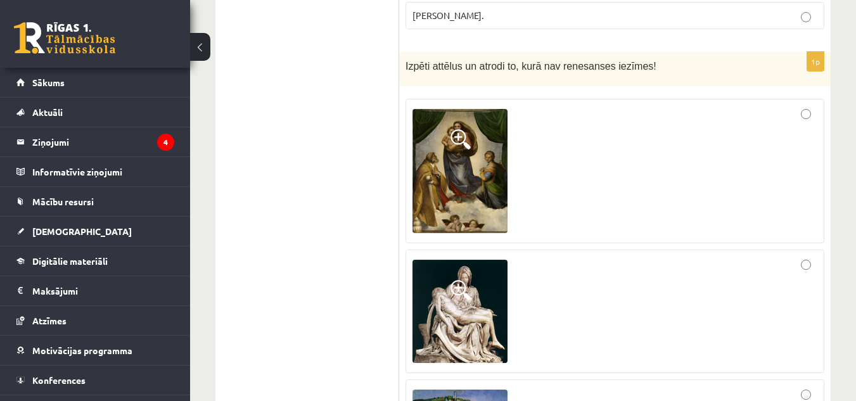
click at [464, 109] on img at bounding box center [459, 170] width 95 height 123
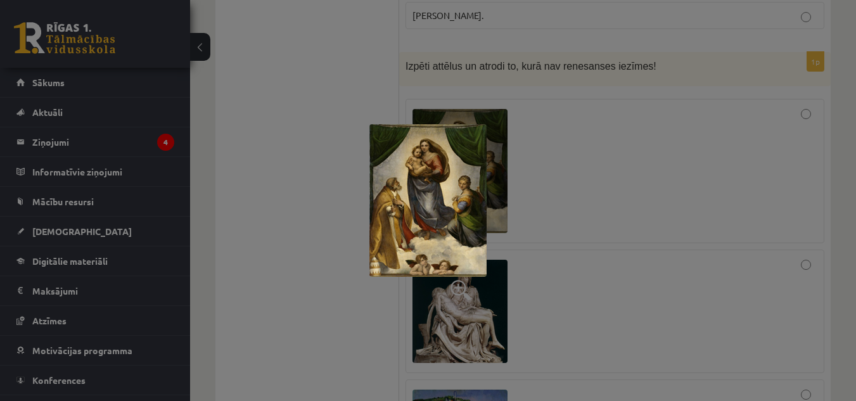
click at [579, 121] on div at bounding box center [428, 200] width 856 height 401
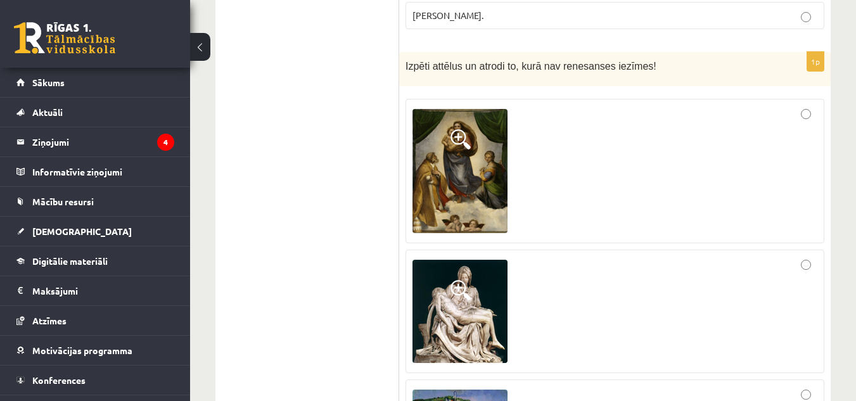
click at [476, 269] on img at bounding box center [459, 311] width 95 height 103
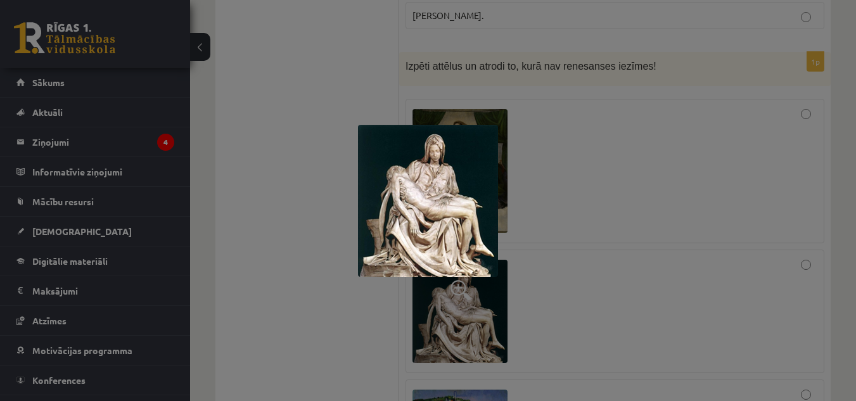
click at [605, 227] on div at bounding box center [428, 200] width 856 height 401
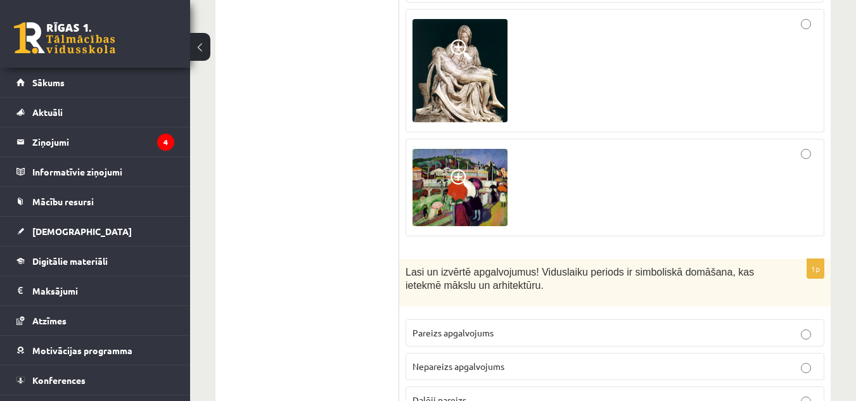
scroll to position [4904, 0]
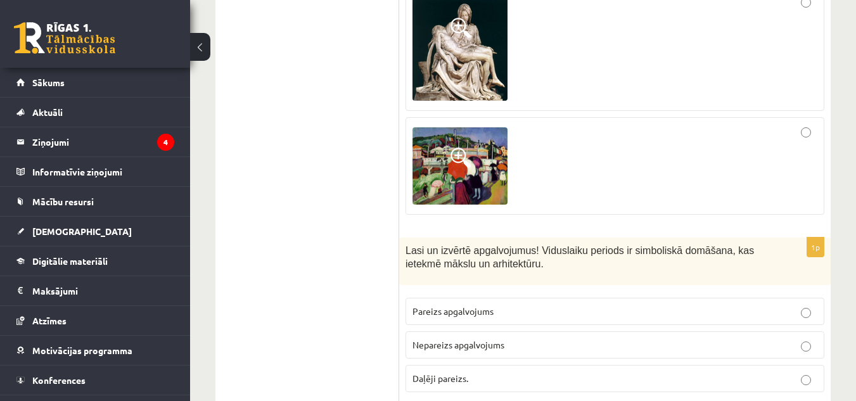
click at [600, 305] on p "Pareizs apgalvojums" at bounding box center [614, 311] width 405 height 13
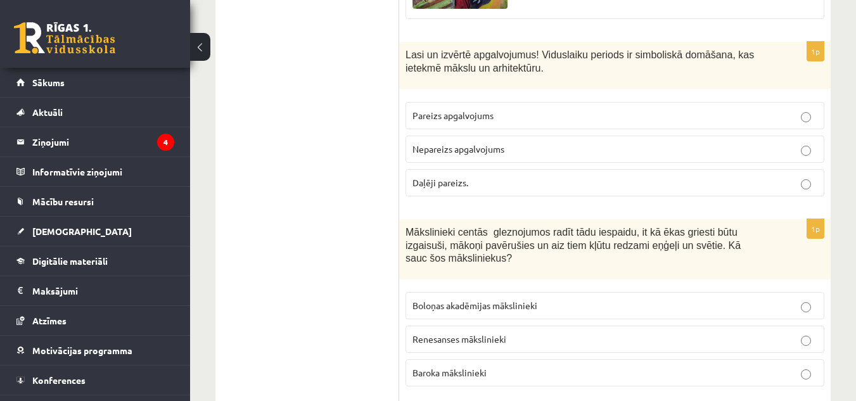
scroll to position [5120, 0]
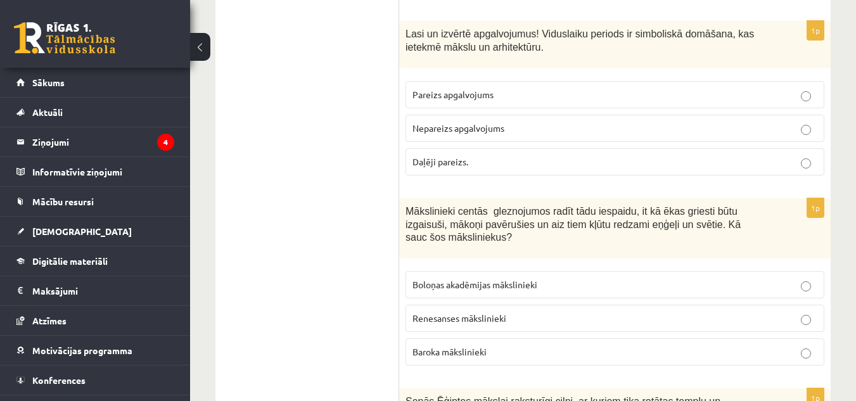
click at [576, 312] on p "Renesanses mākslinieki" at bounding box center [614, 318] width 405 height 13
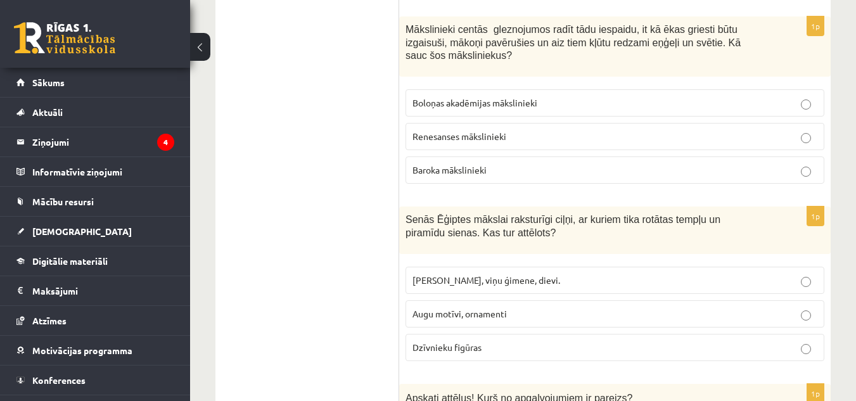
scroll to position [5323, 0]
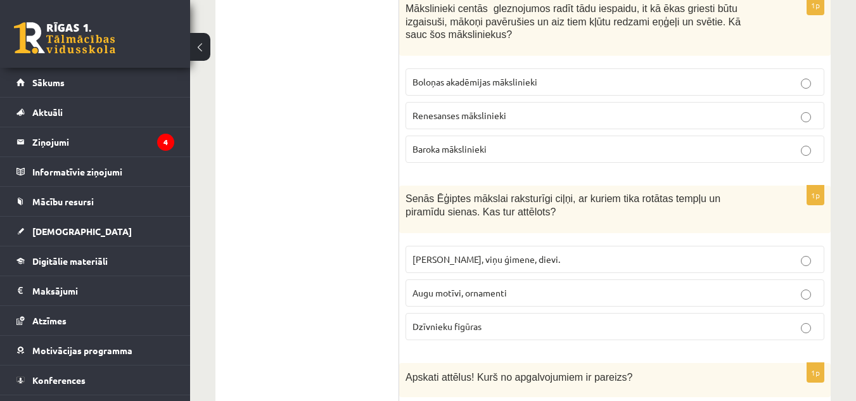
click at [533, 253] on p "Faraoni, viņu ģimene, dievi." at bounding box center [614, 259] width 405 height 13
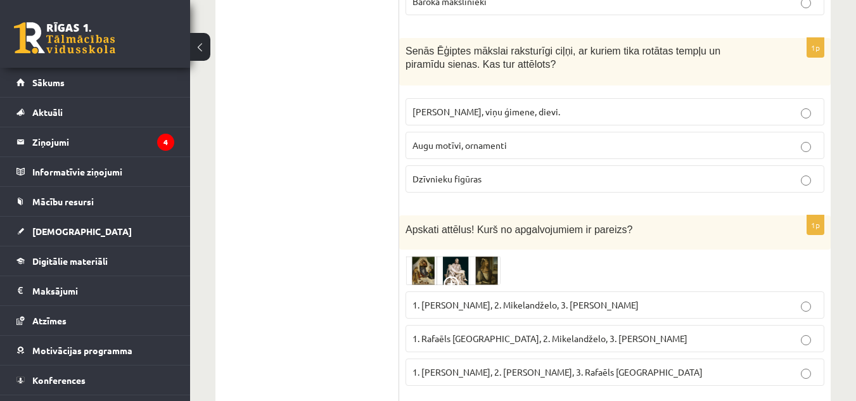
scroll to position [5492, 0]
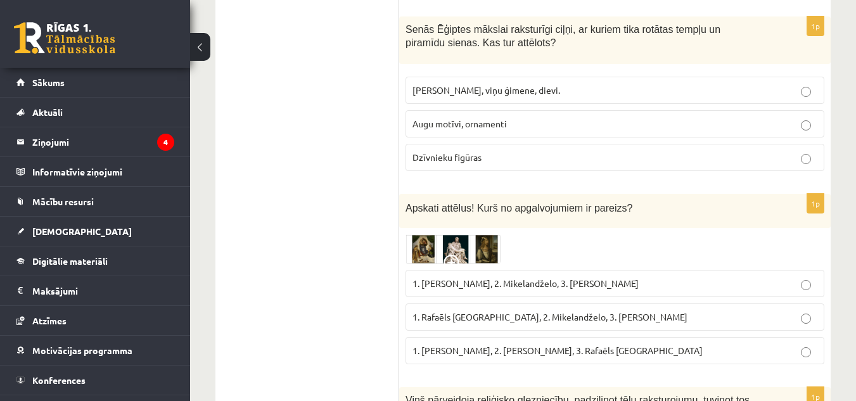
click at [424, 234] on img at bounding box center [452, 248] width 95 height 29
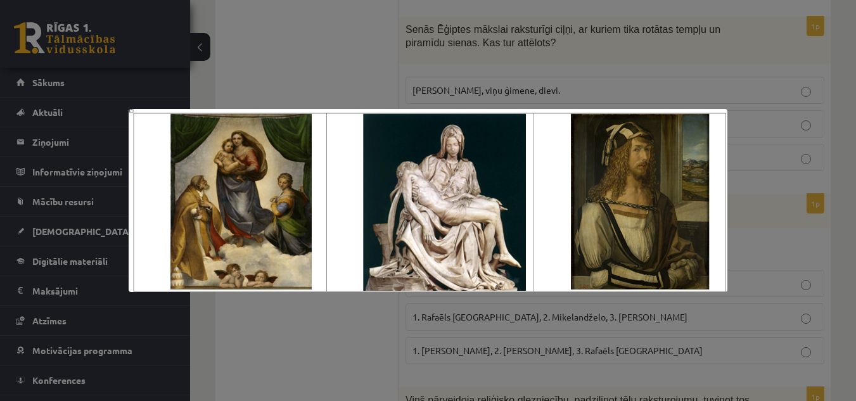
click at [405, 341] on div at bounding box center [428, 200] width 856 height 401
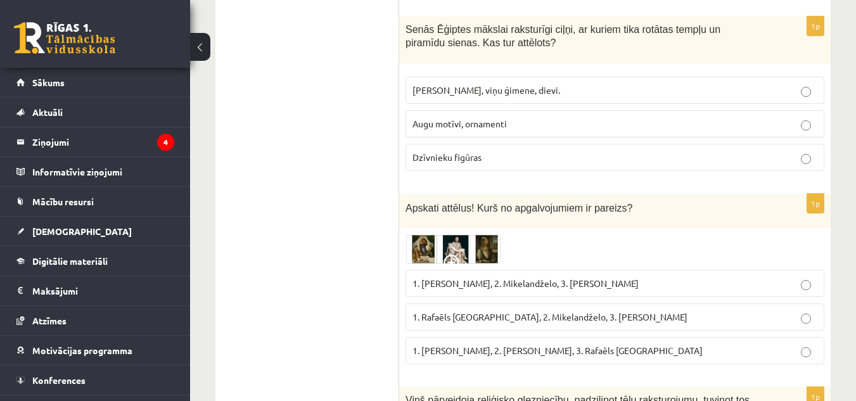
click at [599, 311] on span "1. Rafaēls Sancio da Urbīno, 2. Mikelandželo, 3. Albrehts Dīrers" at bounding box center [549, 316] width 275 height 11
click at [427, 234] on img at bounding box center [452, 248] width 95 height 29
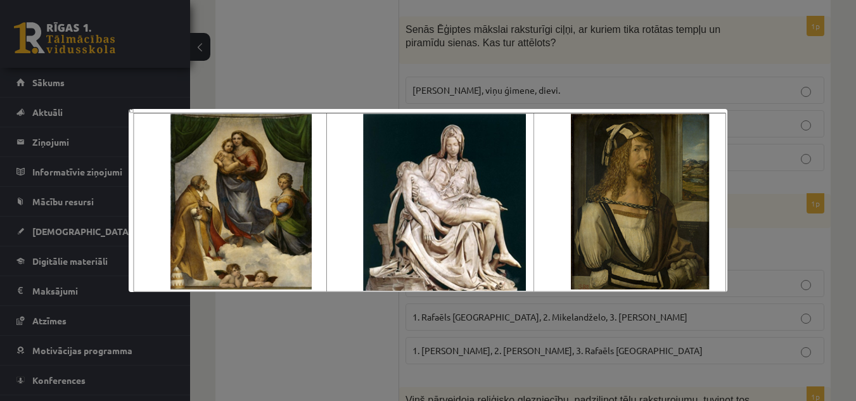
click at [357, 335] on div at bounding box center [428, 200] width 856 height 401
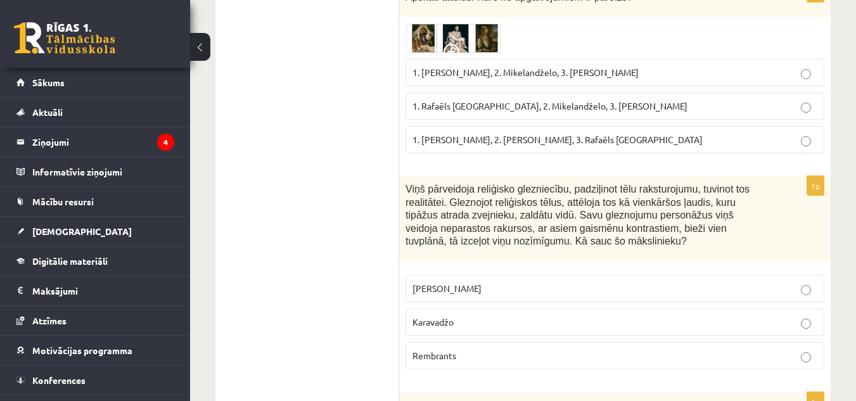
scroll to position [5724, 0]
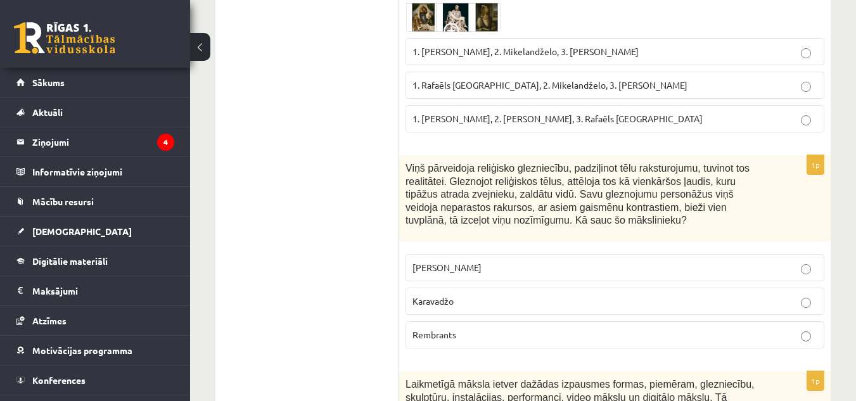
click at [467, 294] on p "Karavadžo" at bounding box center [614, 300] width 405 height 13
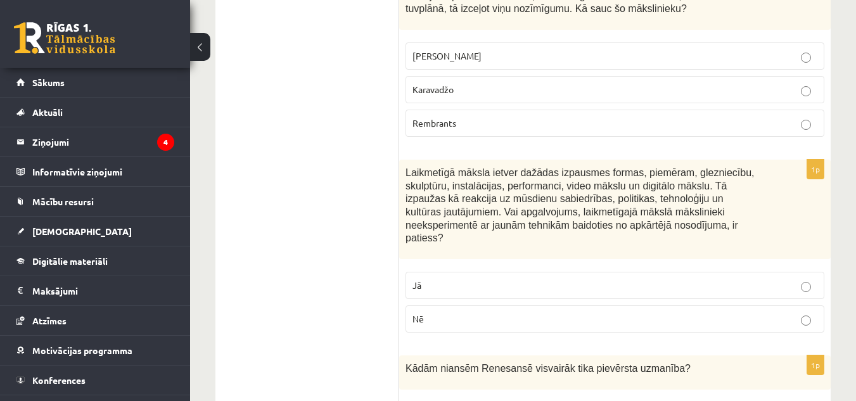
scroll to position [5958, 0]
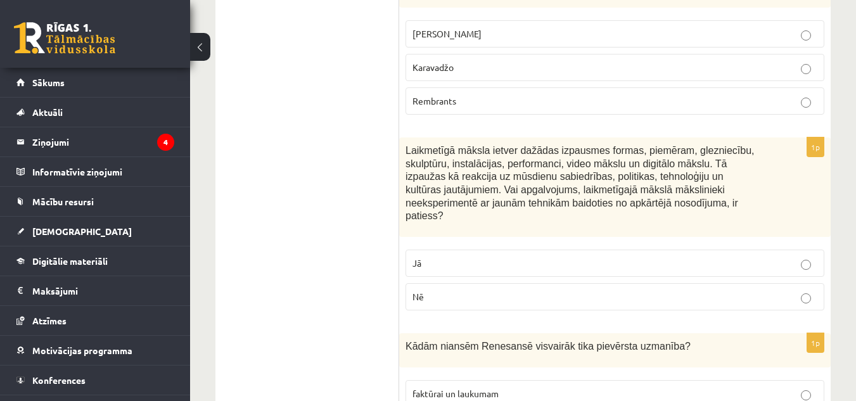
click at [505, 256] on p "Jā" at bounding box center [614, 262] width 405 height 13
click at [513, 256] on p "Jā" at bounding box center [614, 262] width 405 height 13
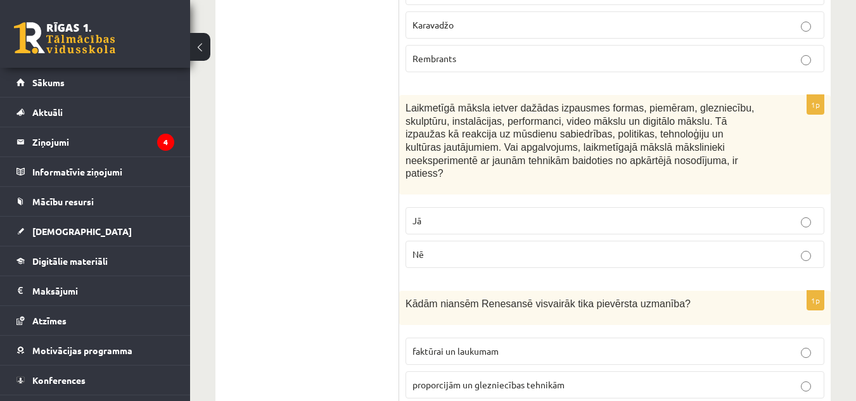
scroll to position [6001, 0]
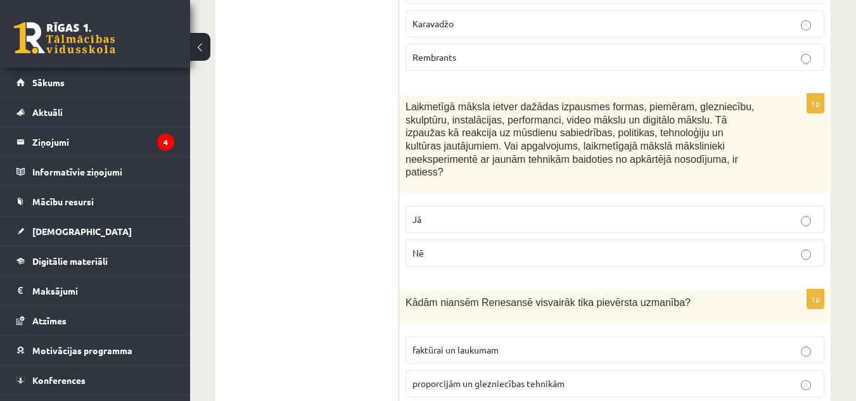
click at [548, 246] on p "Nē" at bounding box center [614, 252] width 405 height 13
click at [547, 377] on span "proporcijām un glezniecības tehnikām" at bounding box center [488, 382] width 152 height 11
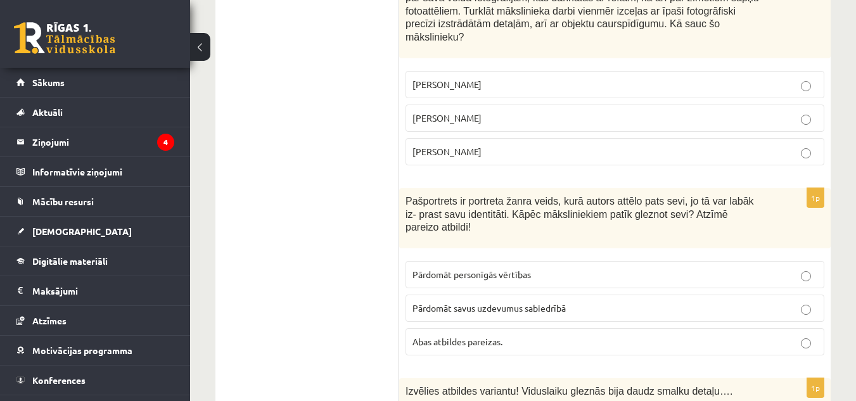
scroll to position [0, 0]
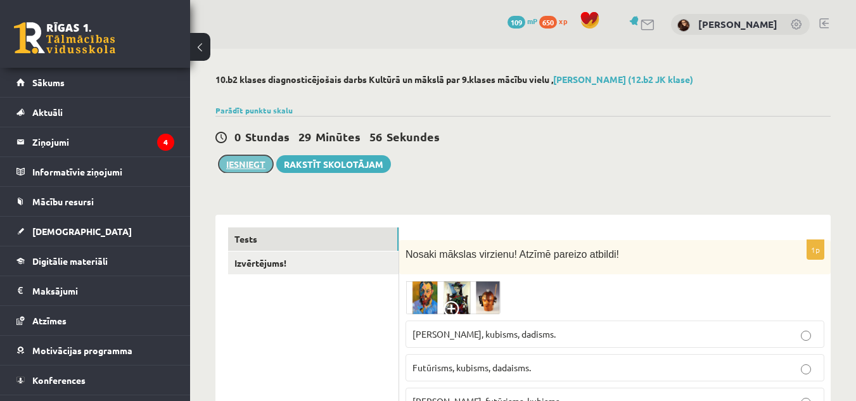
click at [244, 163] on button "Iesniegt" at bounding box center [245, 164] width 54 height 18
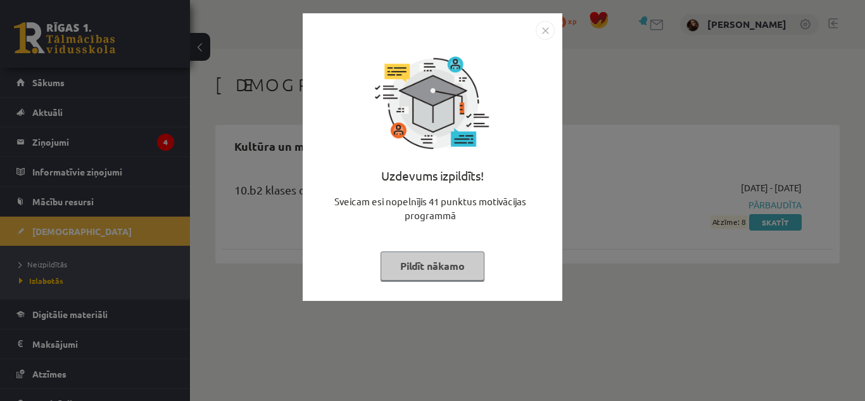
click at [574, 271] on div "Uzdevums izpildīts! Sveicam esi nopelnījis 41 punktus motivācijas programmā Pil…" at bounding box center [432, 200] width 865 height 401
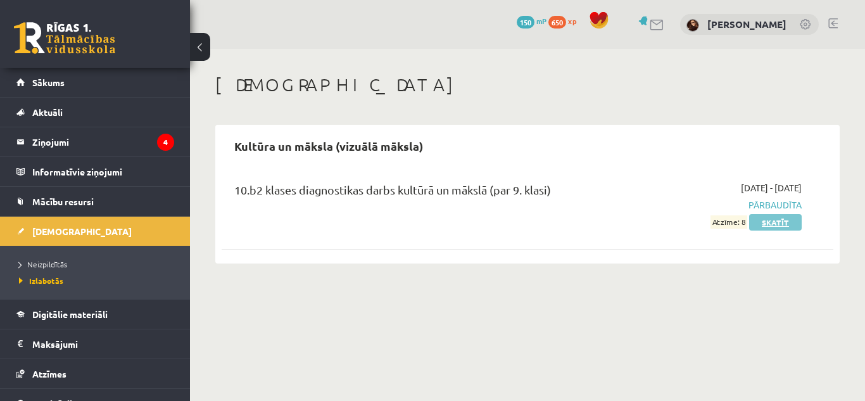
click at [781, 222] on link "Skatīt" at bounding box center [775, 222] width 53 height 16
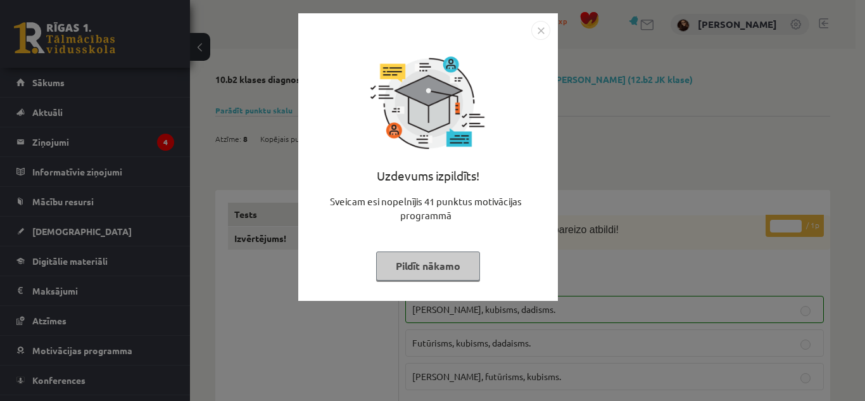
click at [535, 32] on img "Close" at bounding box center [540, 30] width 19 height 19
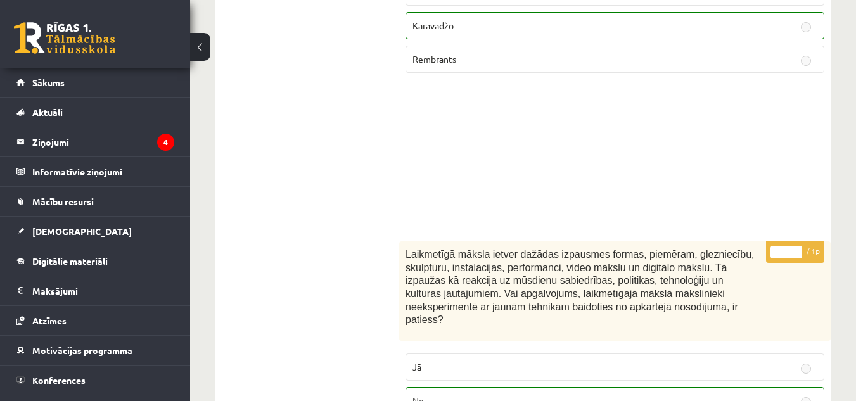
scroll to position [9929, 0]
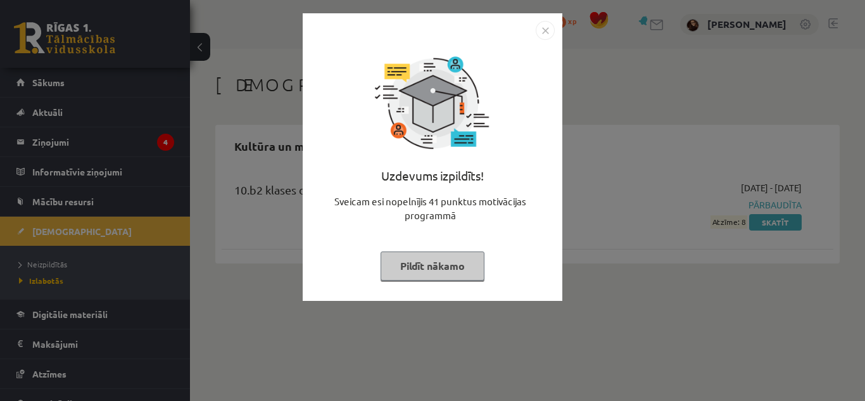
click at [539, 33] on img "Close" at bounding box center [545, 30] width 19 height 19
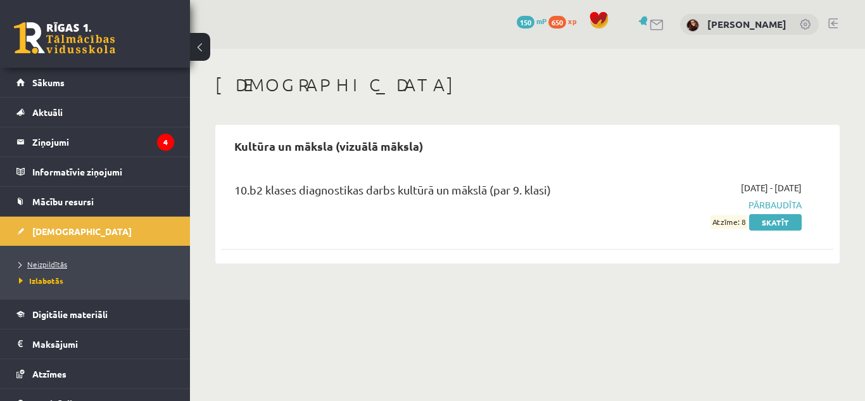
click at [51, 263] on span "Neizpildītās" at bounding box center [43, 264] width 48 height 10
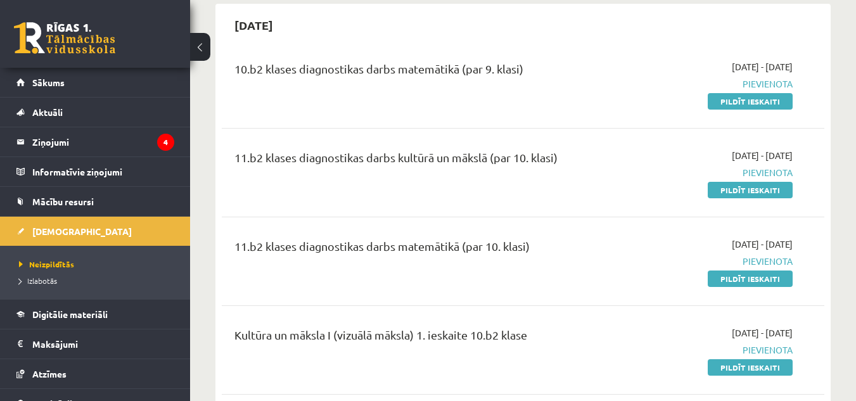
scroll to position [835, 0]
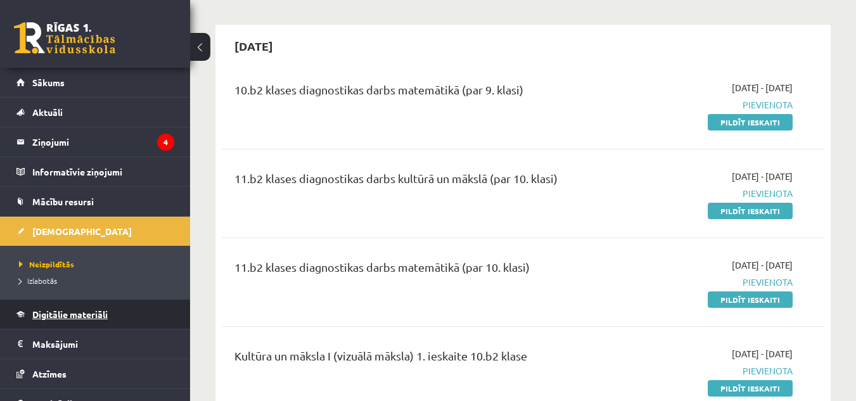
click at [89, 312] on span "Digitālie materiāli" at bounding box center [69, 313] width 75 height 11
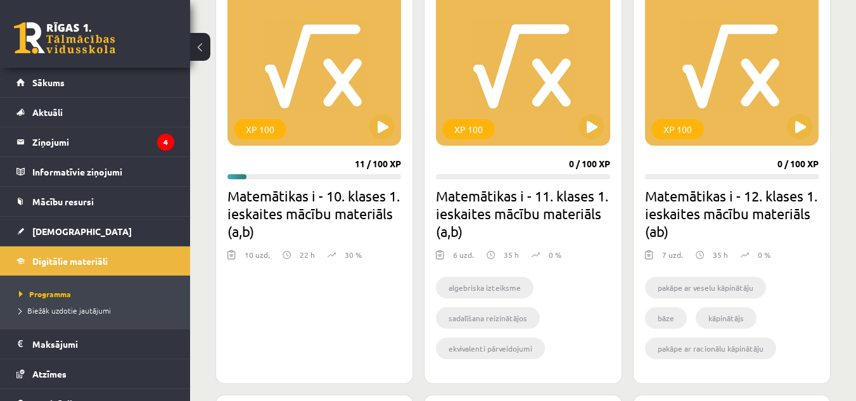
scroll to position [365, 0]
